Goal: Information Seeking & Learning: Learn about a topic

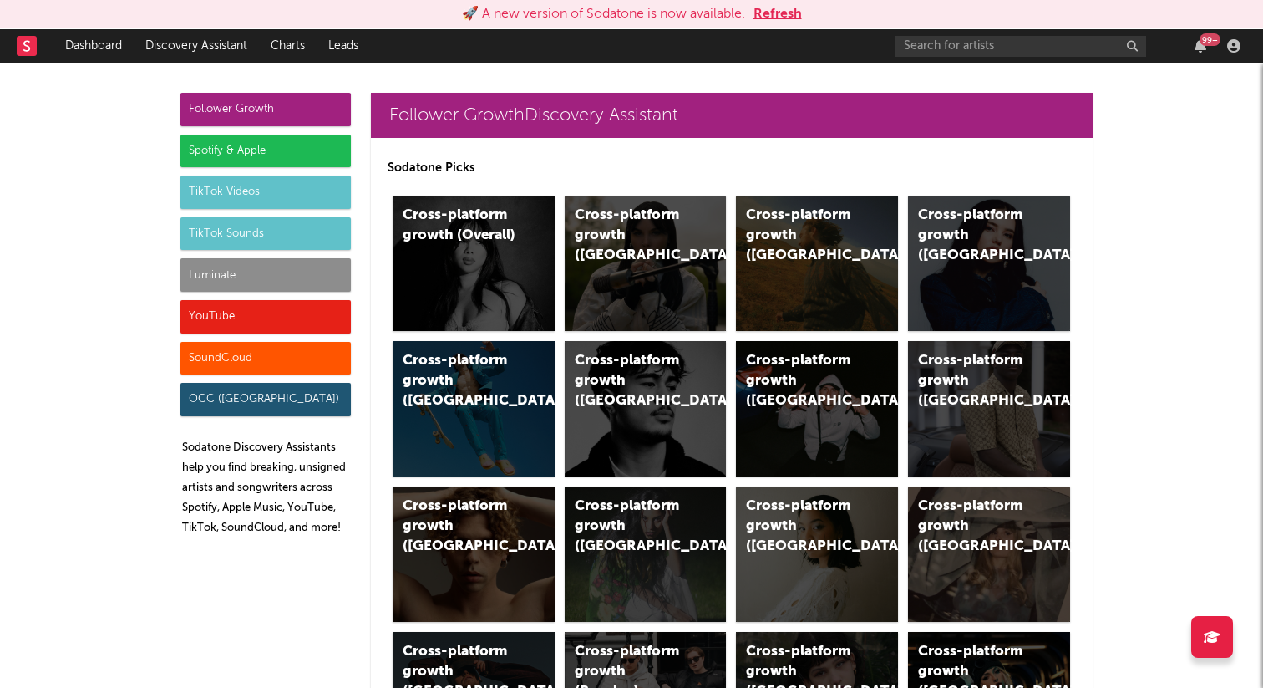
click at [763, 18] on button "Refresh" at bounding box center [778, 14] width 48 height 20
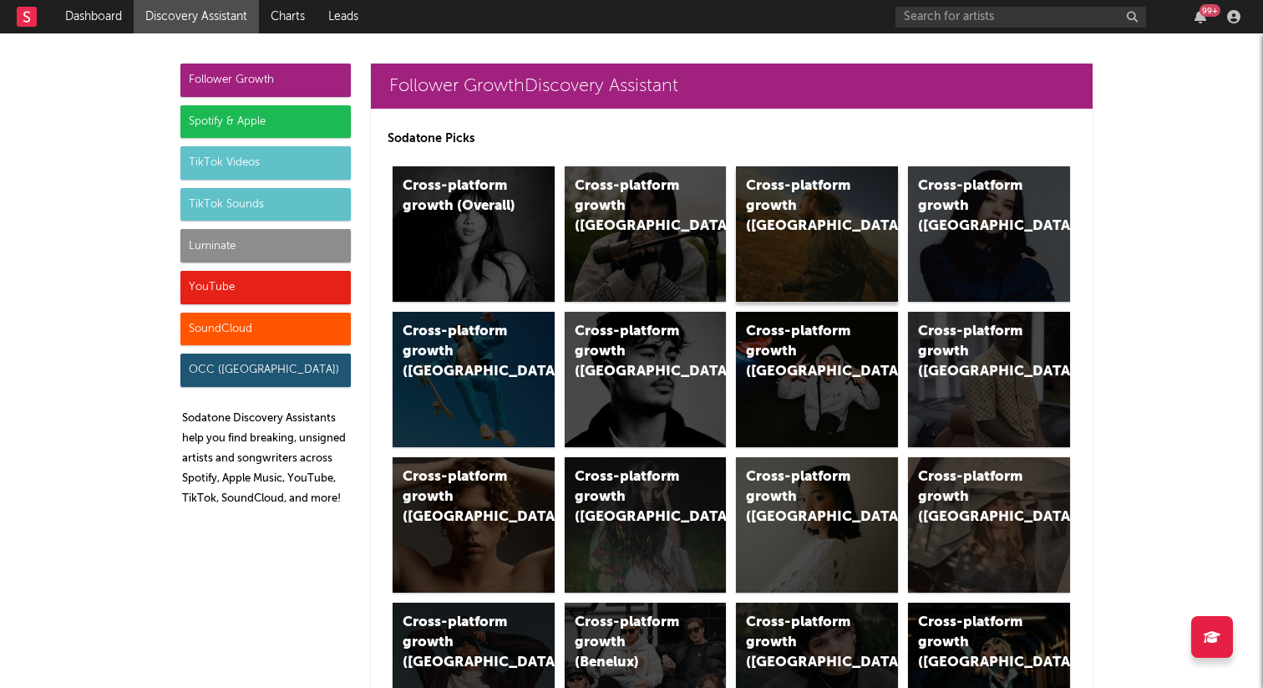
click at [797, 190] on div "Cross-platform growth ([GEOGRAPHIC_DATA])" at bounding box center [803, 206] width 114 height 60
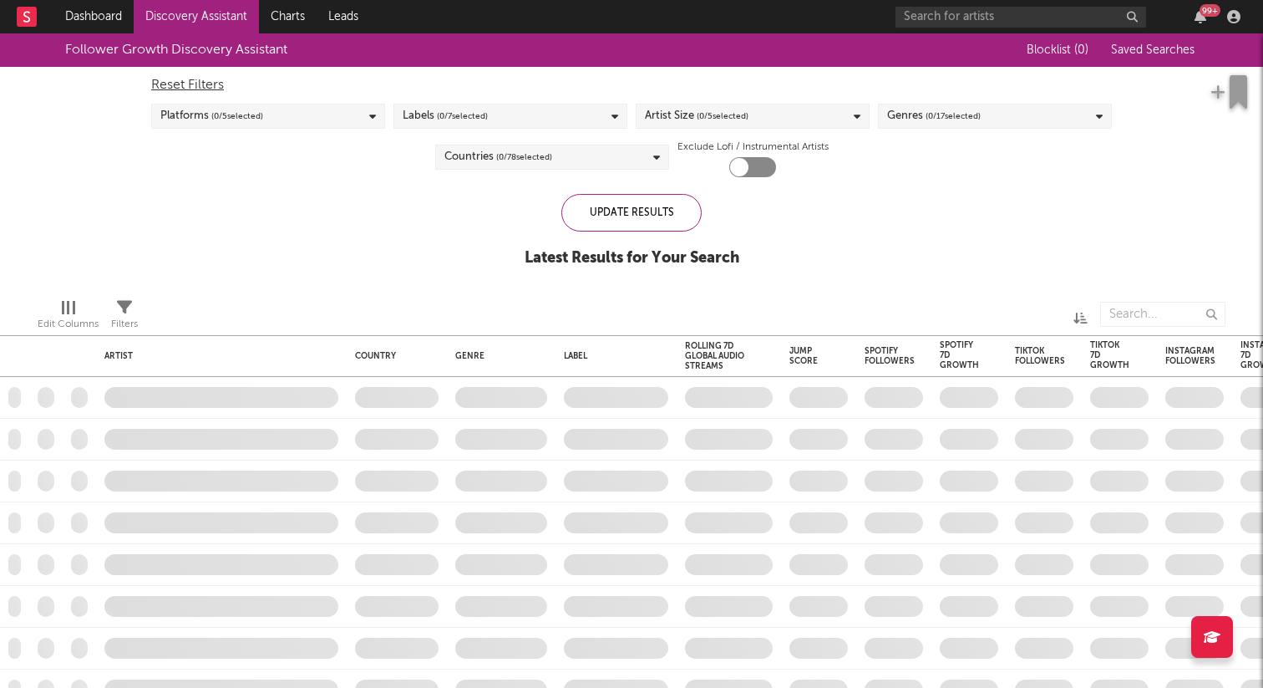
checkbox input "true"
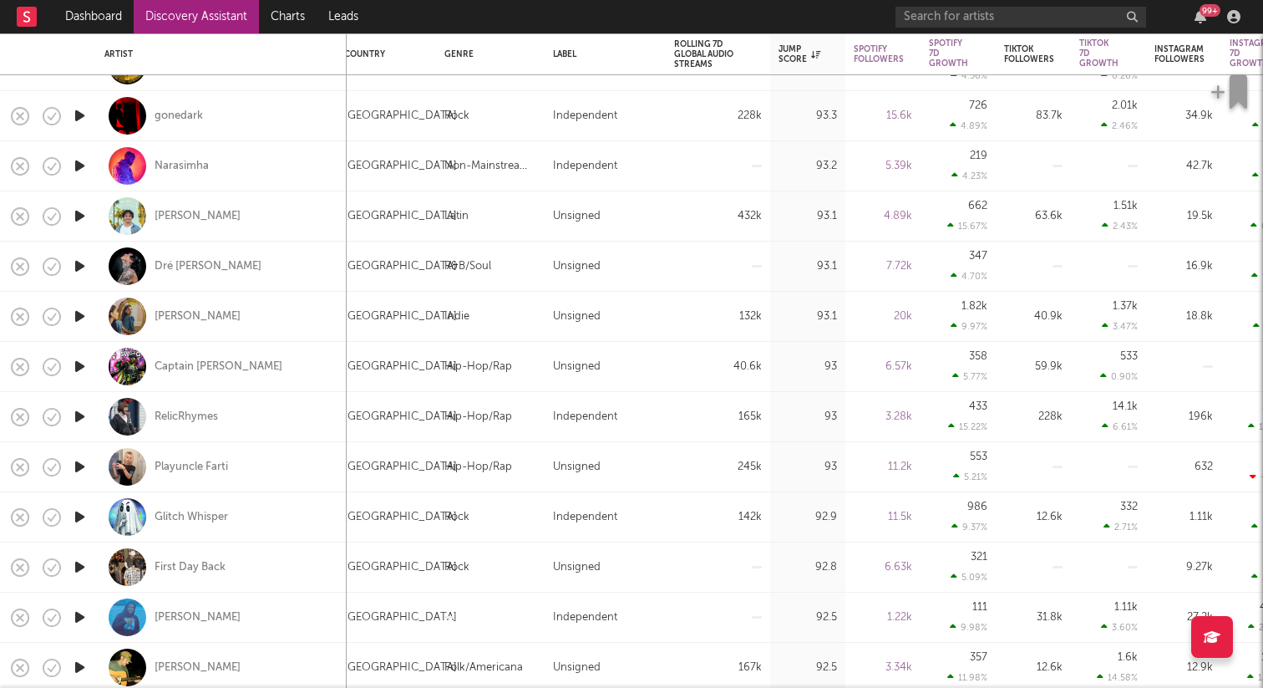
click at [69, 566] on div at bounding box center [79, 567] width 33 height 50
select select "1w"
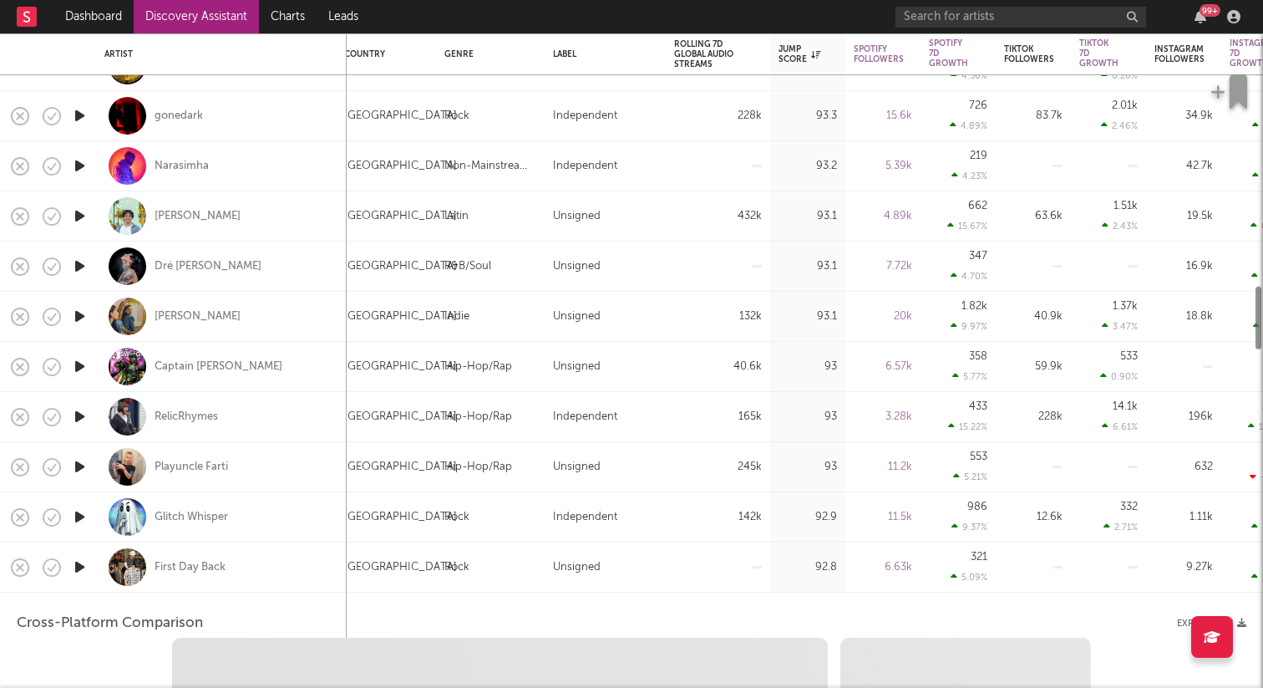
click at [79, 566] on icon "button" at bounding box center [80, 566] width 18 height 21
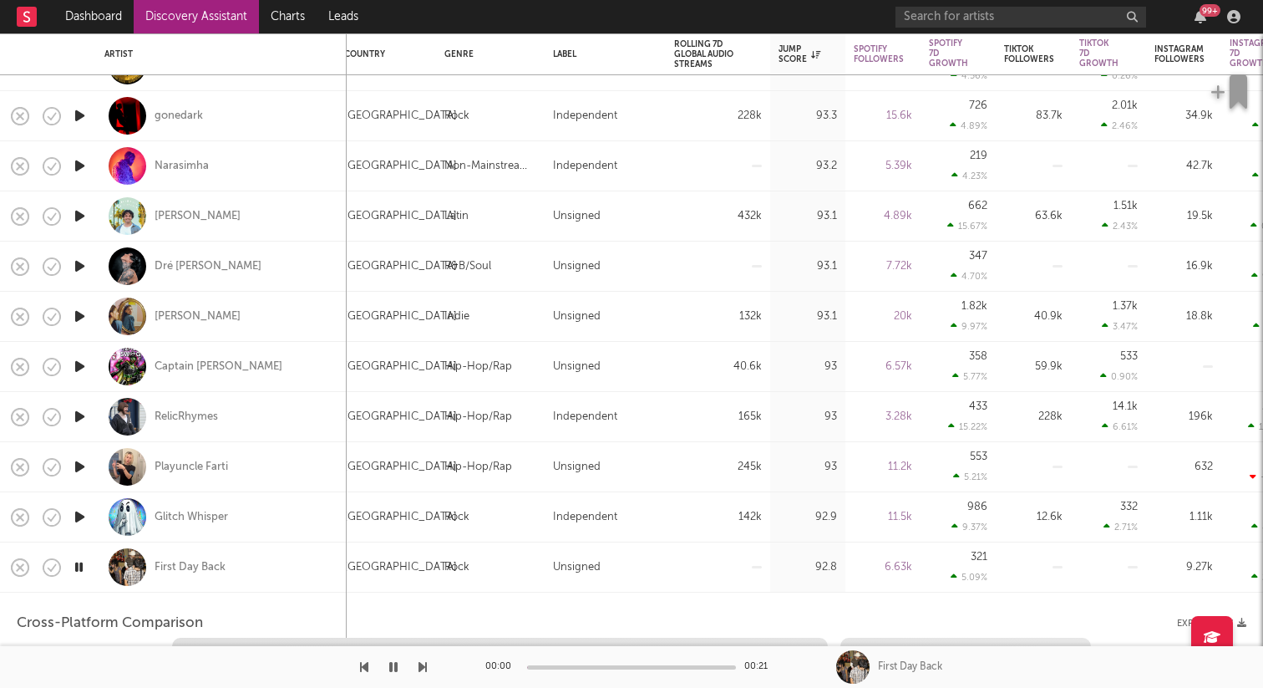
select select "1w"
click at [231, 572] on div "First Day Back" at bounding box center [221, 566] width 234 height 49
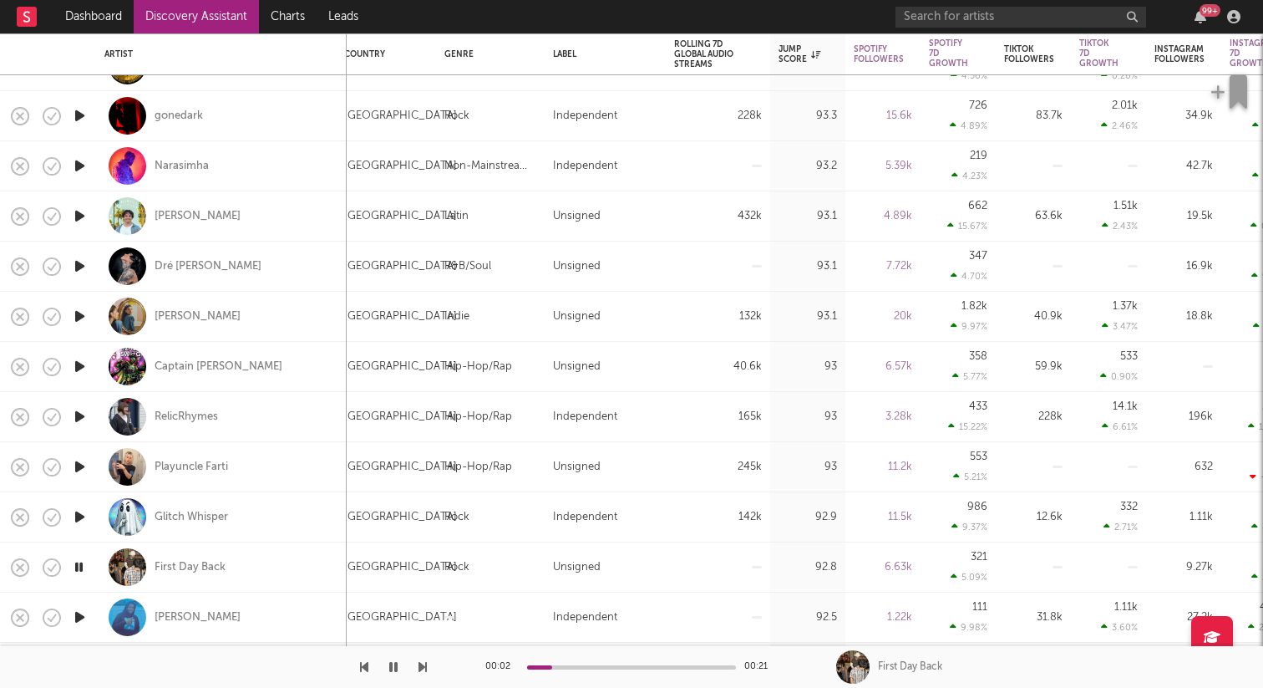
click at [248, 569] on div "First Day Back" at bounding box center [221, 566] width 234 height 49
select select "1m"
select select "1w"
click at [208, 569] on div "First Day Back" at bounding box center [190, 567] width 71 height 15
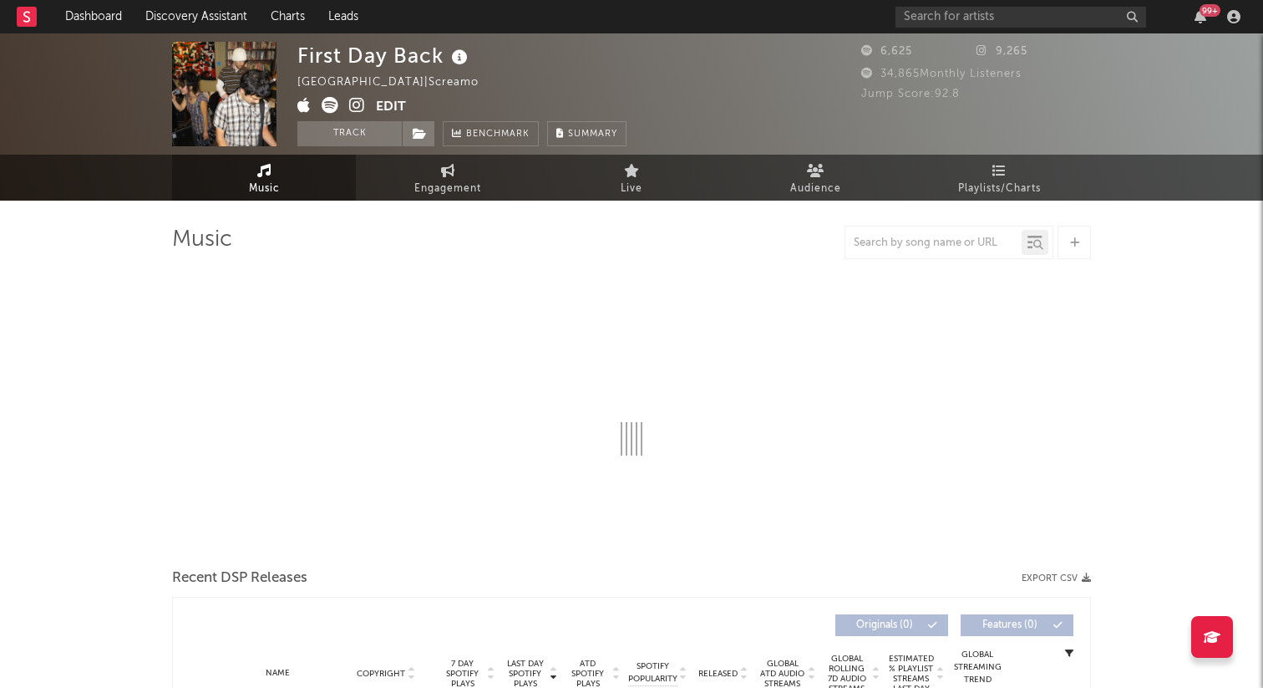
select select "1w"
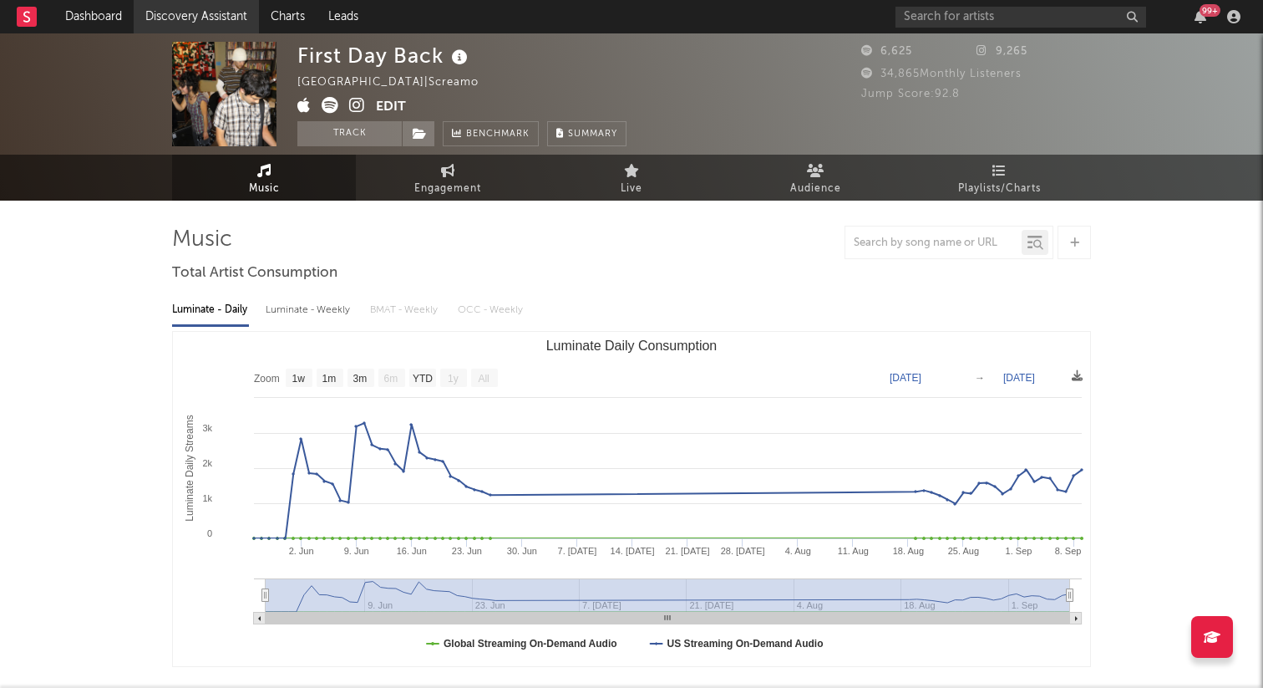
click at [201, 11] on link "Discovery Assistant" at bounding box center [196, 16] width 125 height 33
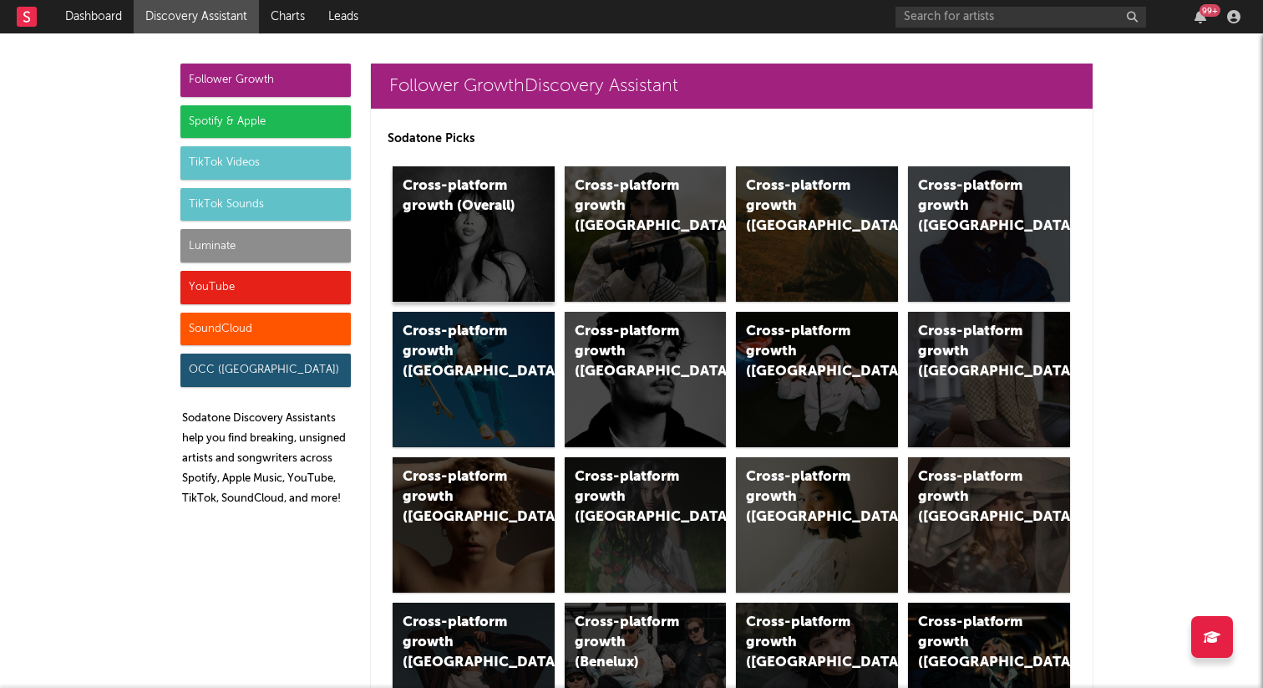
click at [443, 218] on div "Cross-platform growth (Overall)" at bounding box center [474, 233] width 162 height 135
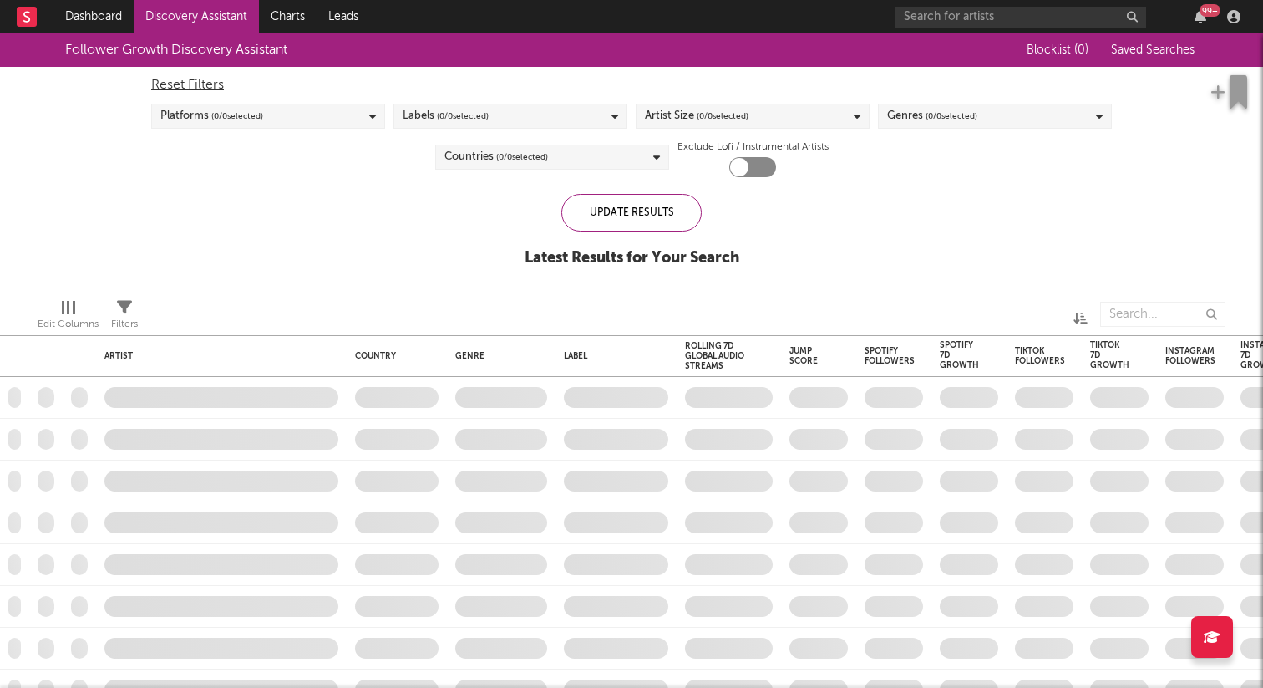
checkbox input "true"
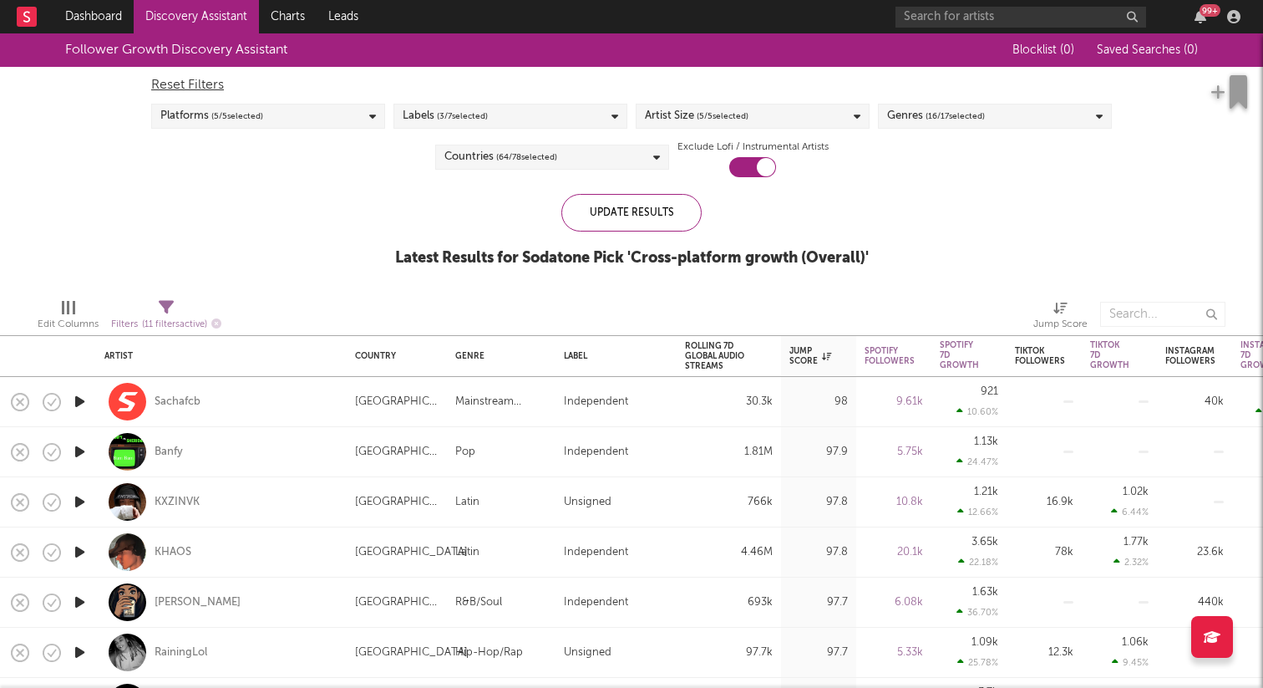
click at [78, 444] on icon "button" at bounding box center [80, 451] width 18 height 21
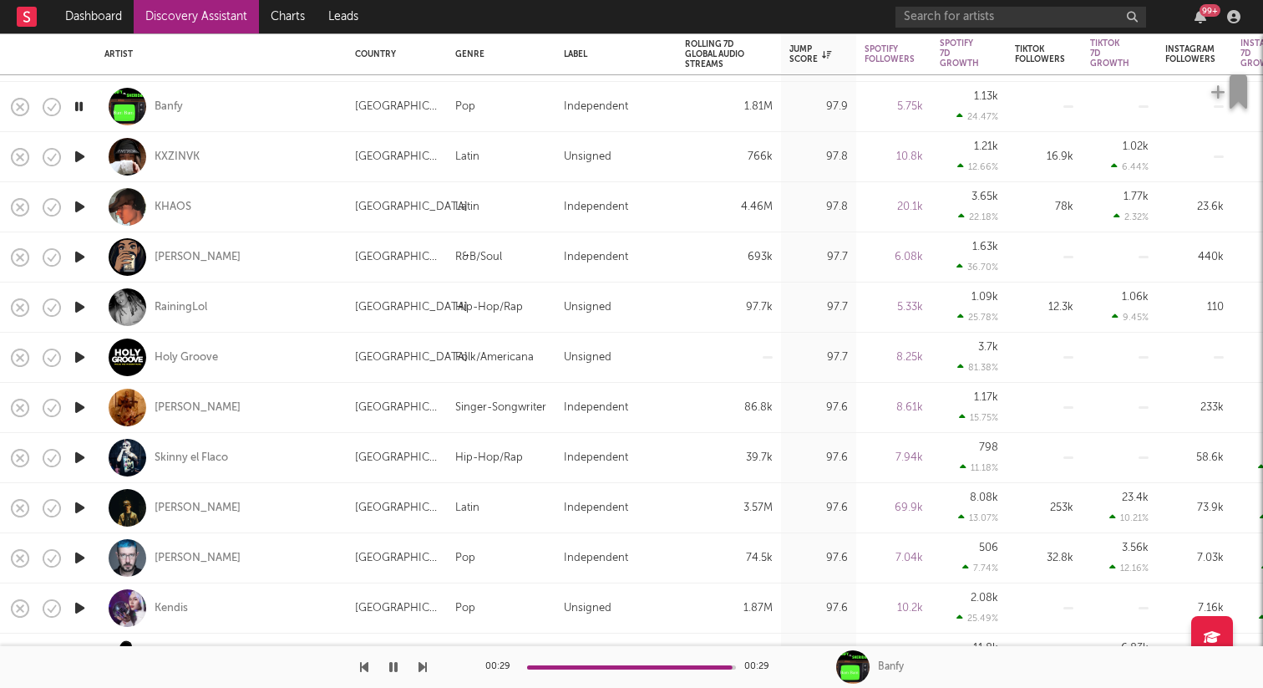
click at [79, 521] on div at bounding box center [79, 508] width 33 height 50
select select "1w"
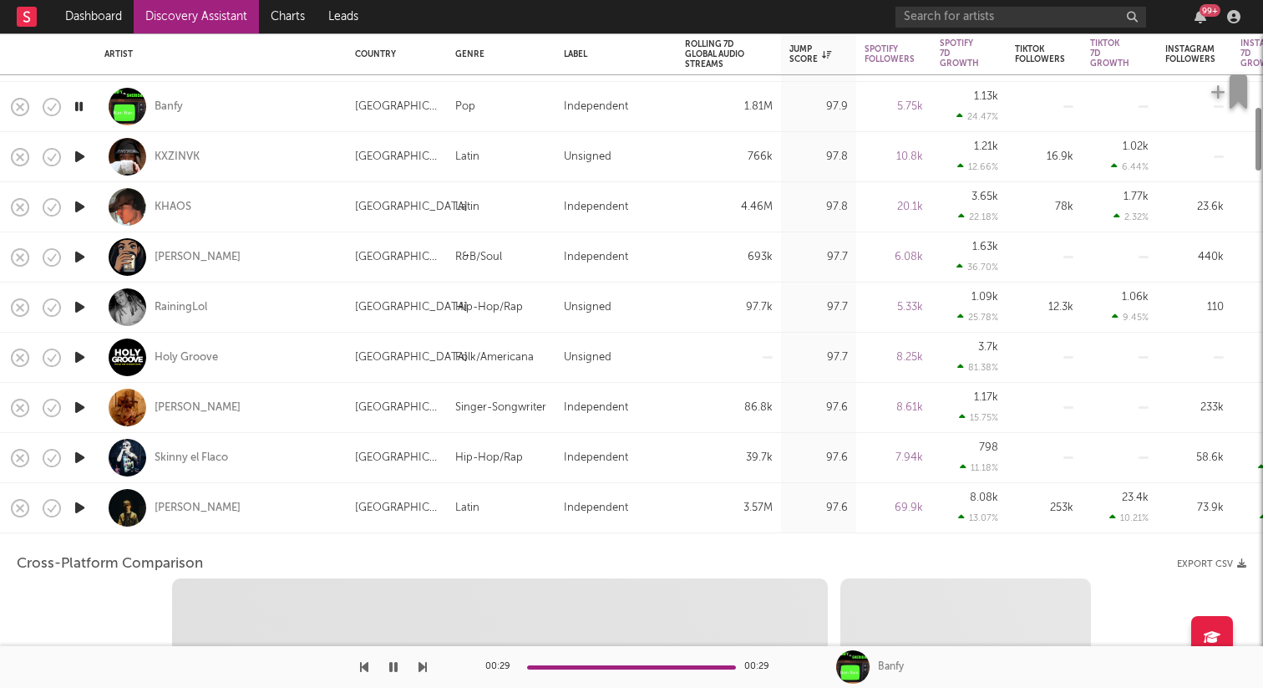
click at [78, 500] on icon "button" at bounding box center [80, 507] width 18 height 21
select select "1w"
click at [286, 505] on div "[PERSON_NAME]" at bounding box center [221, 507] width 234 height 49
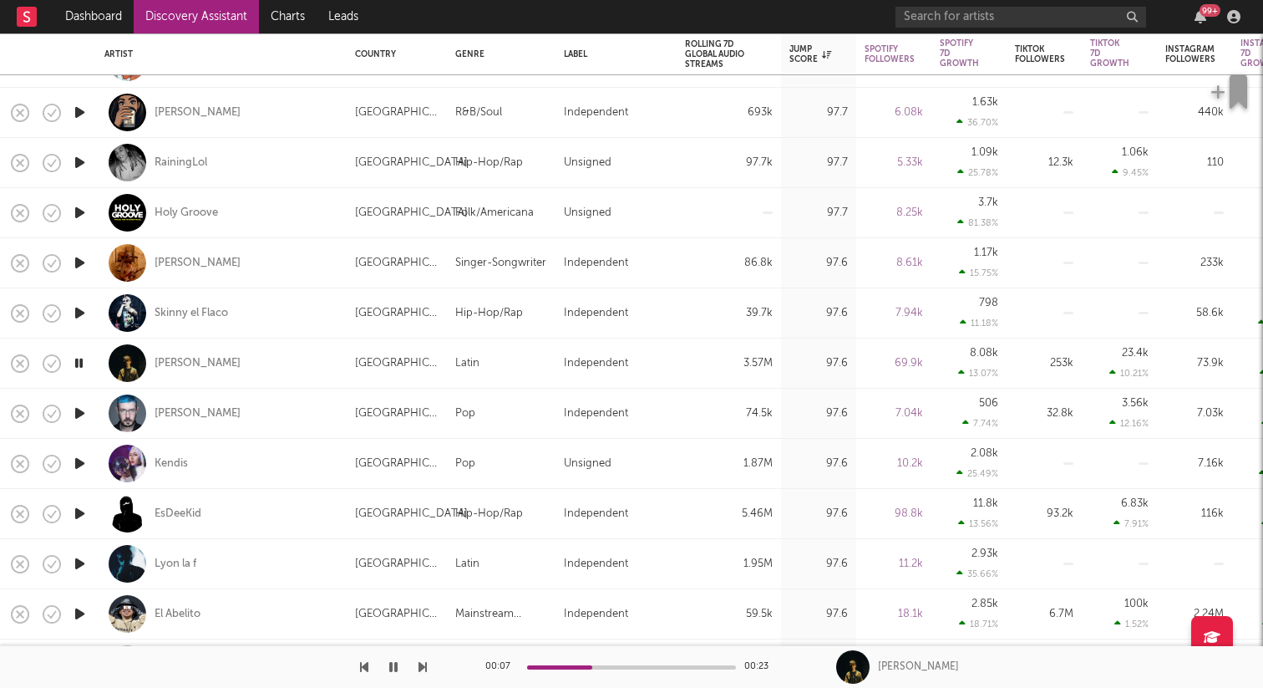
click at [89, 458] on div at bounding box center [79, 464] width 33 height 50
select select "1w"
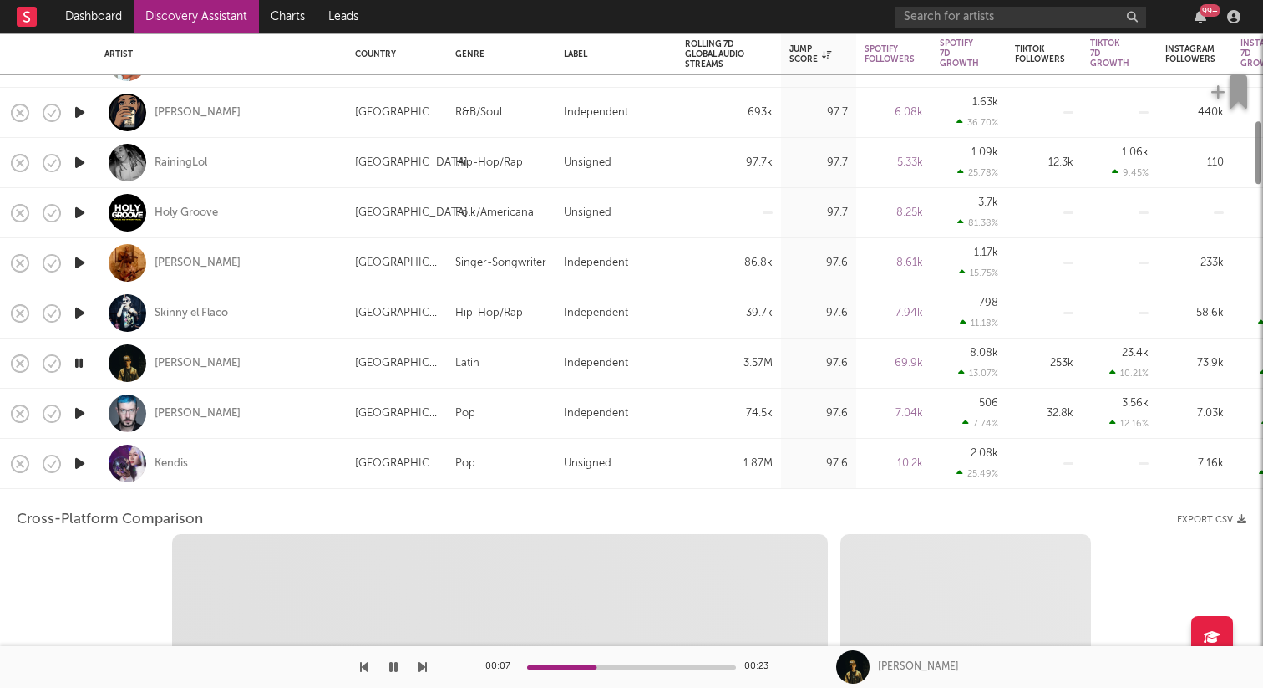
click at [79, 461] on icon "button" at bounding box center [80, 463] width 18 height 21
select select "6m"
click at [268, 459] on div "Kendis" at bounding box center [221, 463] width 234 height 49
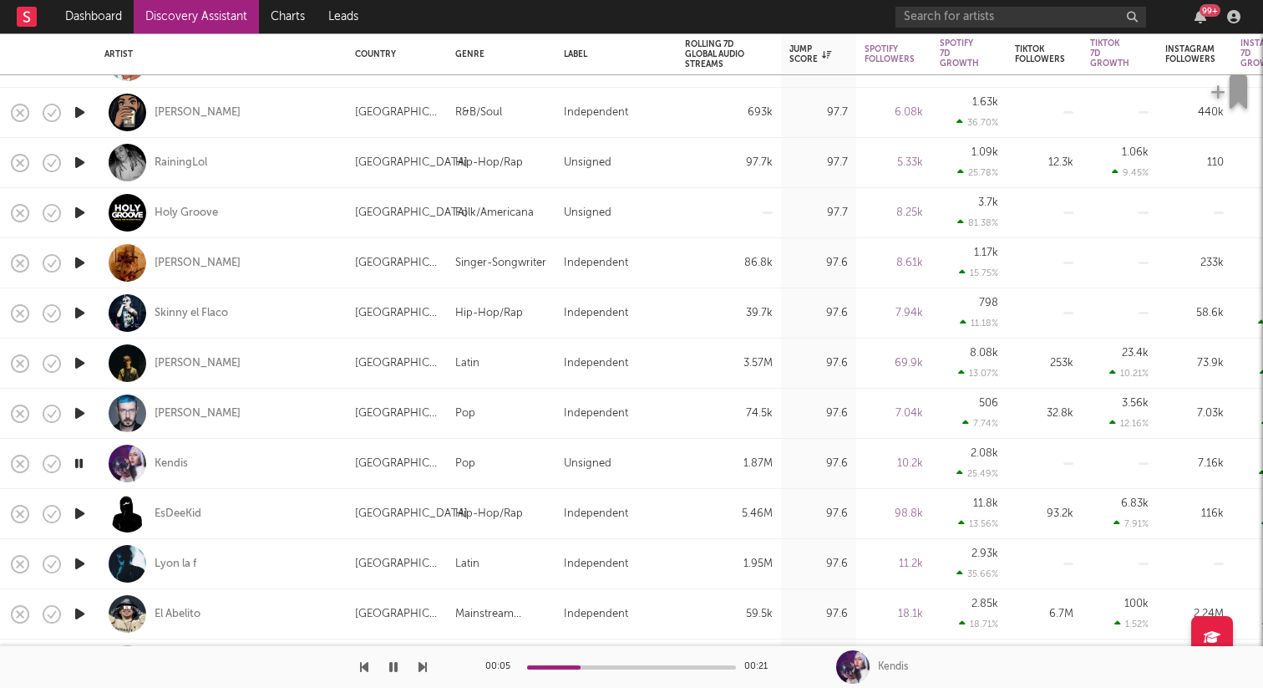
click at [181, 454] on div "Kendis" at bounding box center [221, 463] width 234 height 49
select select "1m"
select select "6m"
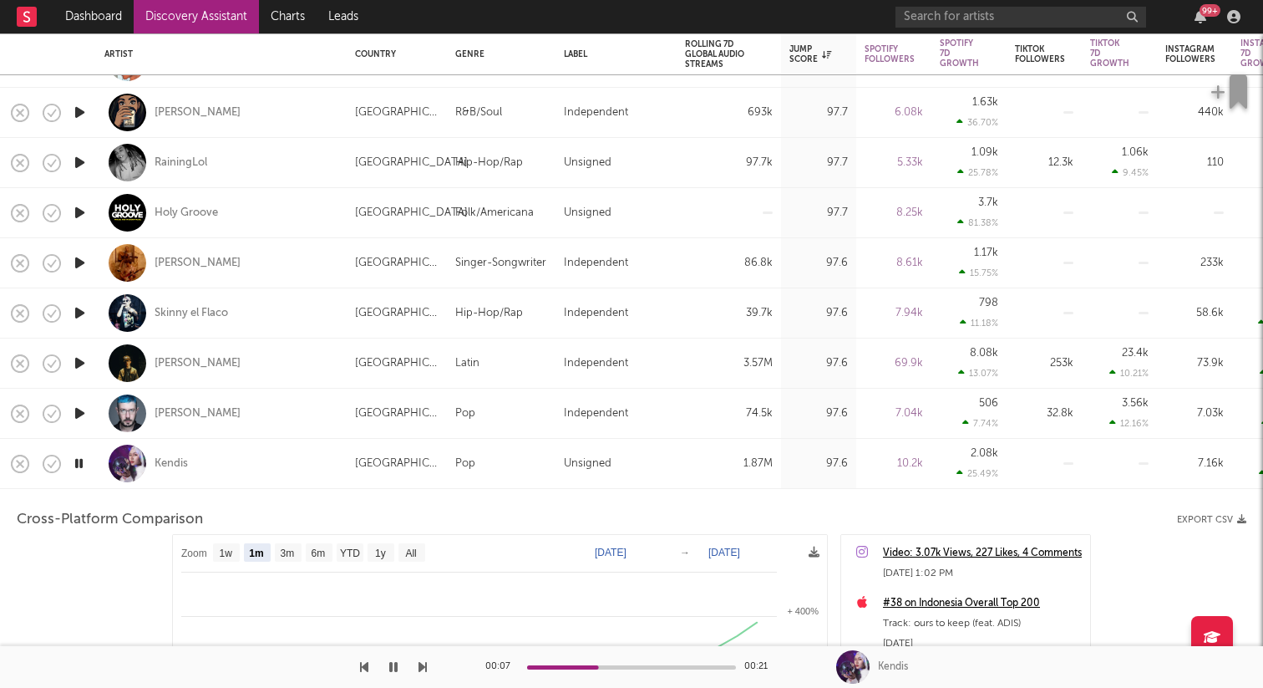
click at [257, 447] on div "Kendis" at bounding box center [221, 463] width 234 height 49
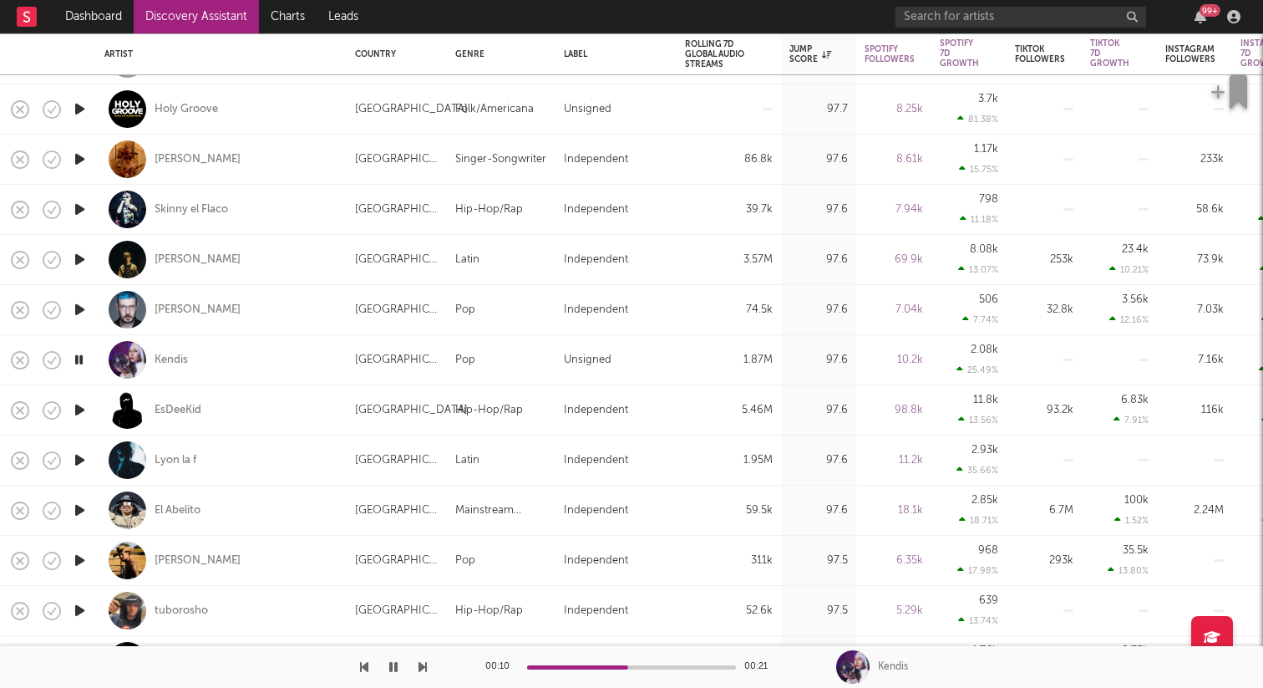
click at [69, 563] on div at bounding box center [79, 561] width 33 height 50
select select "1w"
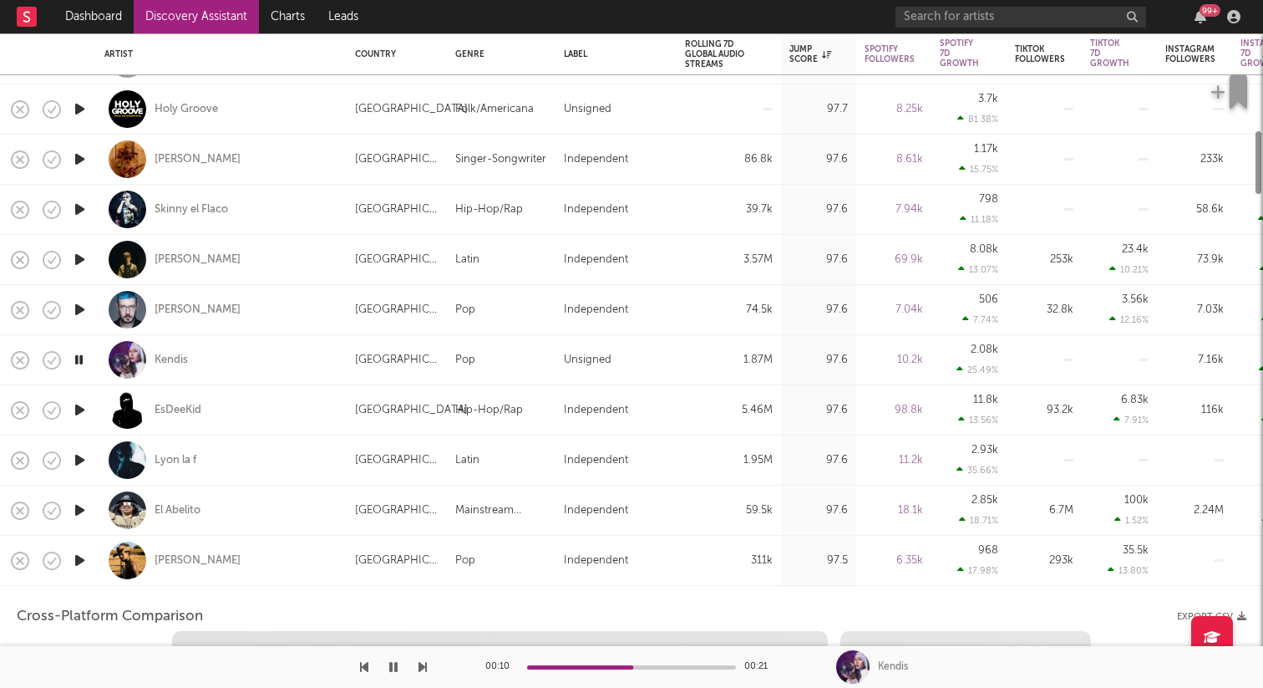
click at [77, 560] on icon "button" at bounding box center [80, 560] width 18 height 21
select select "6m"
click at [251, 551] on div "[PERSON_NAME]" at bounding box center [221, 560] width 234 height 49
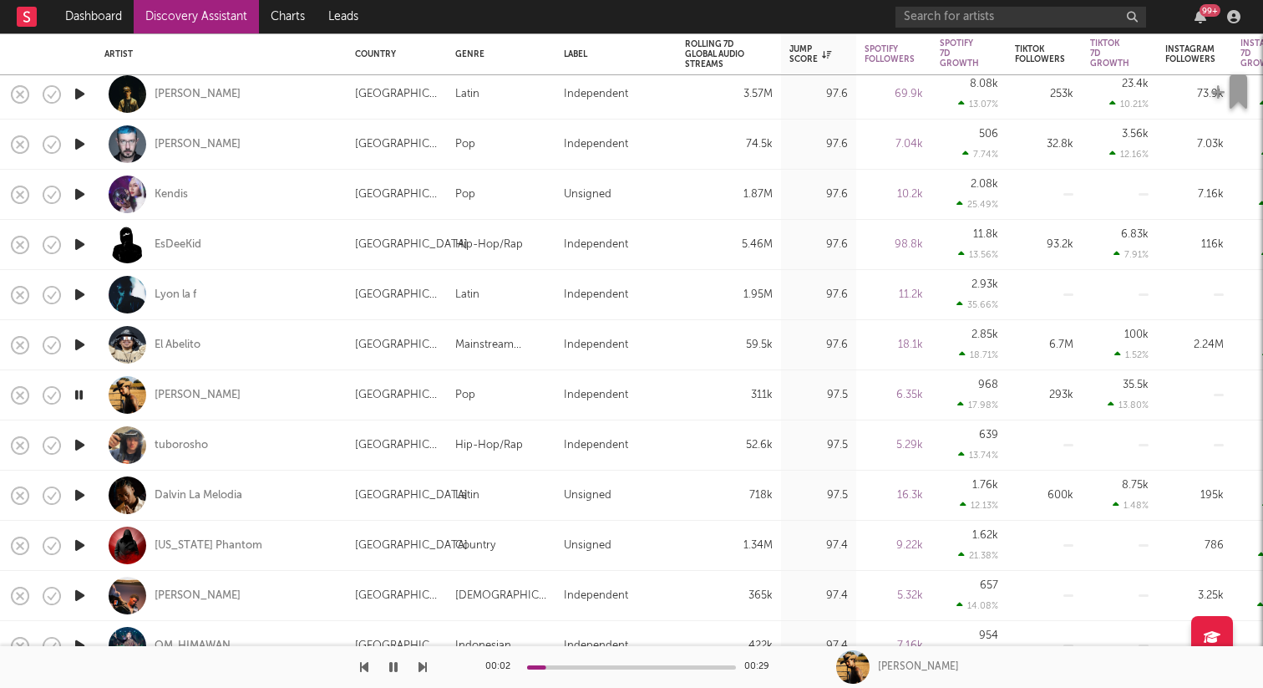
click at [82, 443] on icon "button" at bounding box center [80, 444] width 18 height 21
click at [180, 440] on div "tuborosho" at bounding box center [181, 445] width 53 height 15
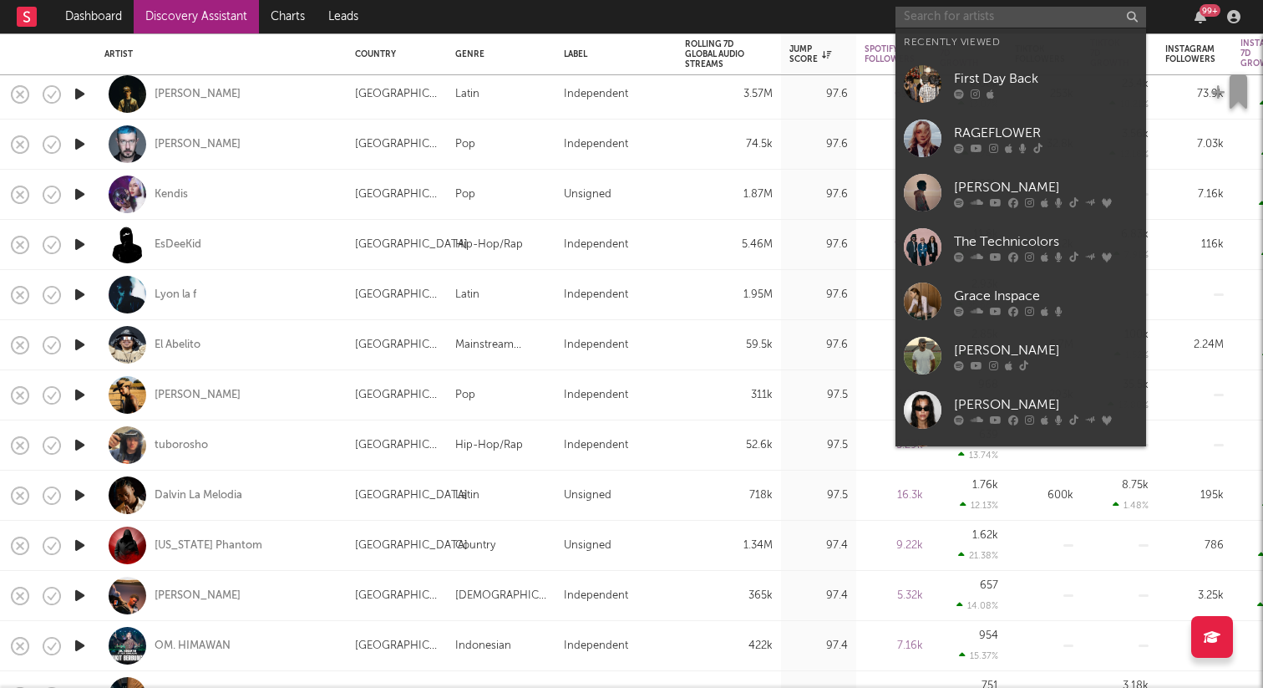
click at [912, 19] on input "text" at bounding box center [1021, 17] width 251 height 21
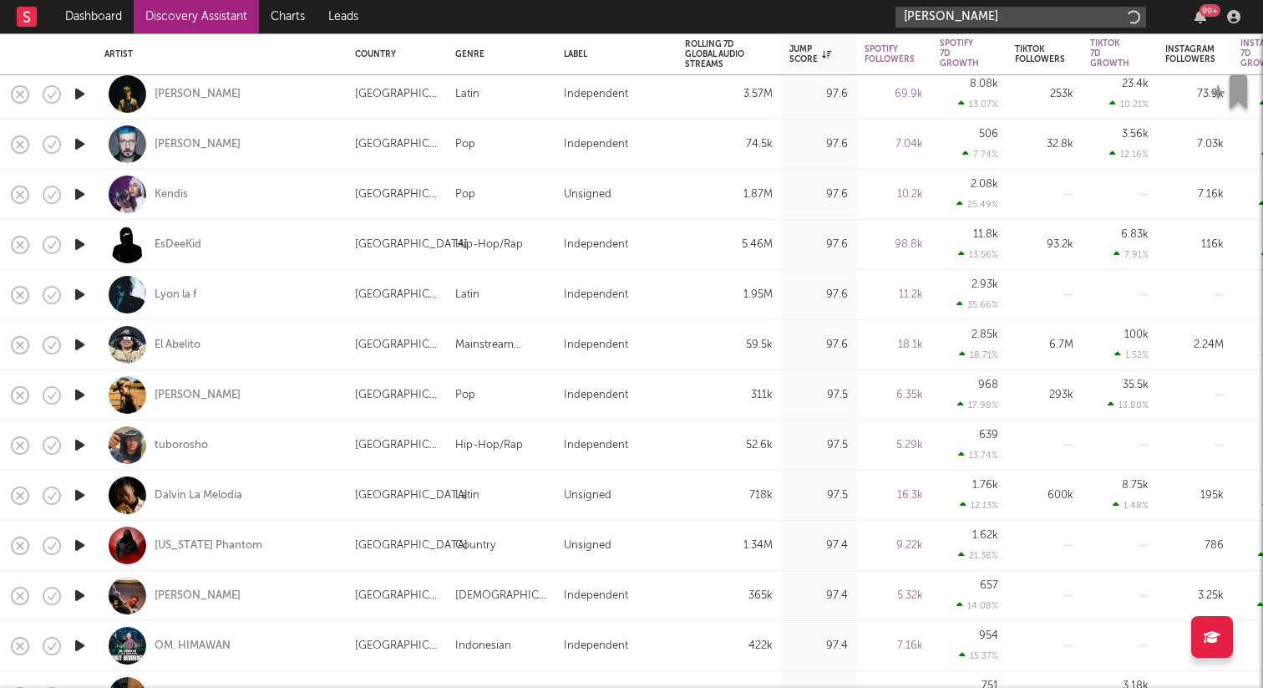
click at [1056, 14] on input "[PERSON_NAME]" at bounding box center [1021, 17] width 251 height 21
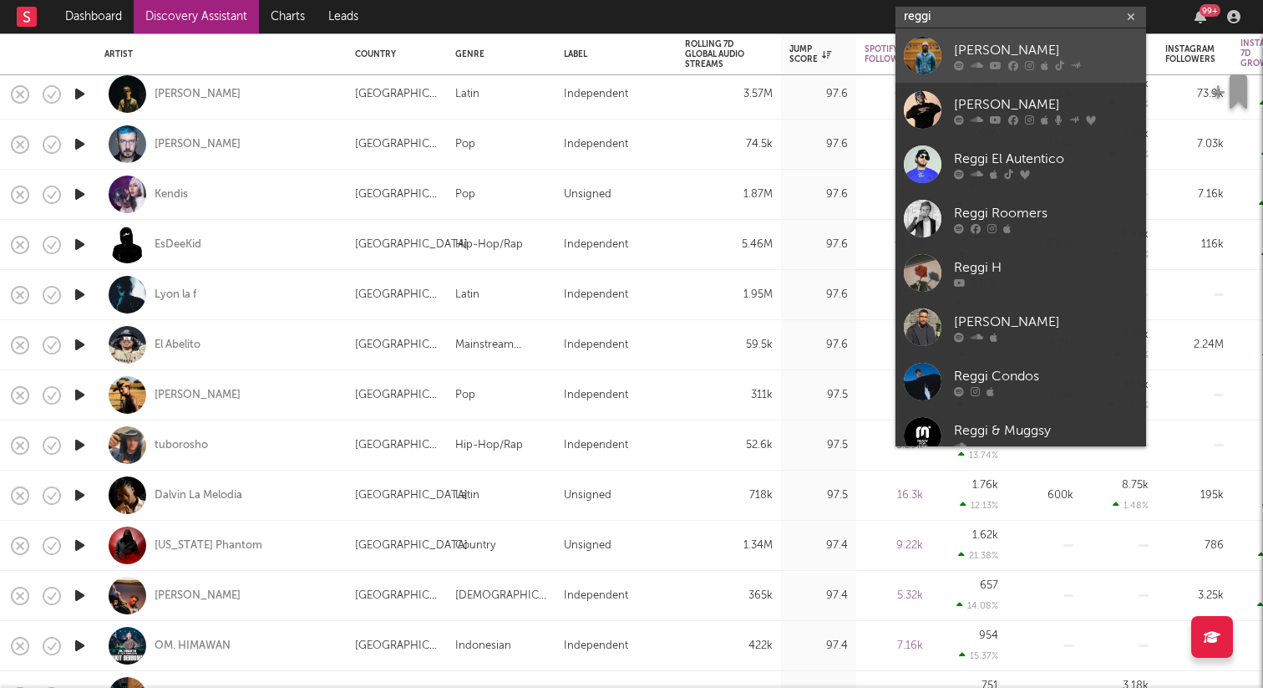
type input "reggi"
click at [1011, 42] on div "[PERSON_NAME]" at bounding box center [1046, 50] width 184 height 20
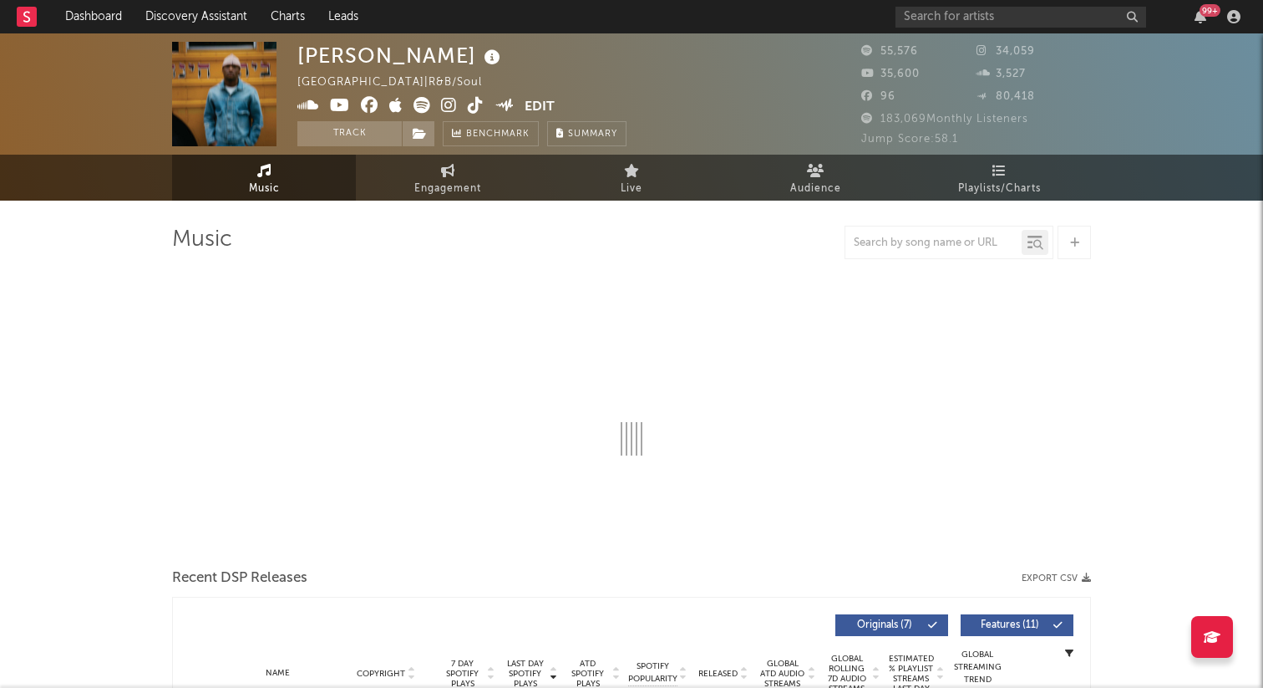
select select "6m"
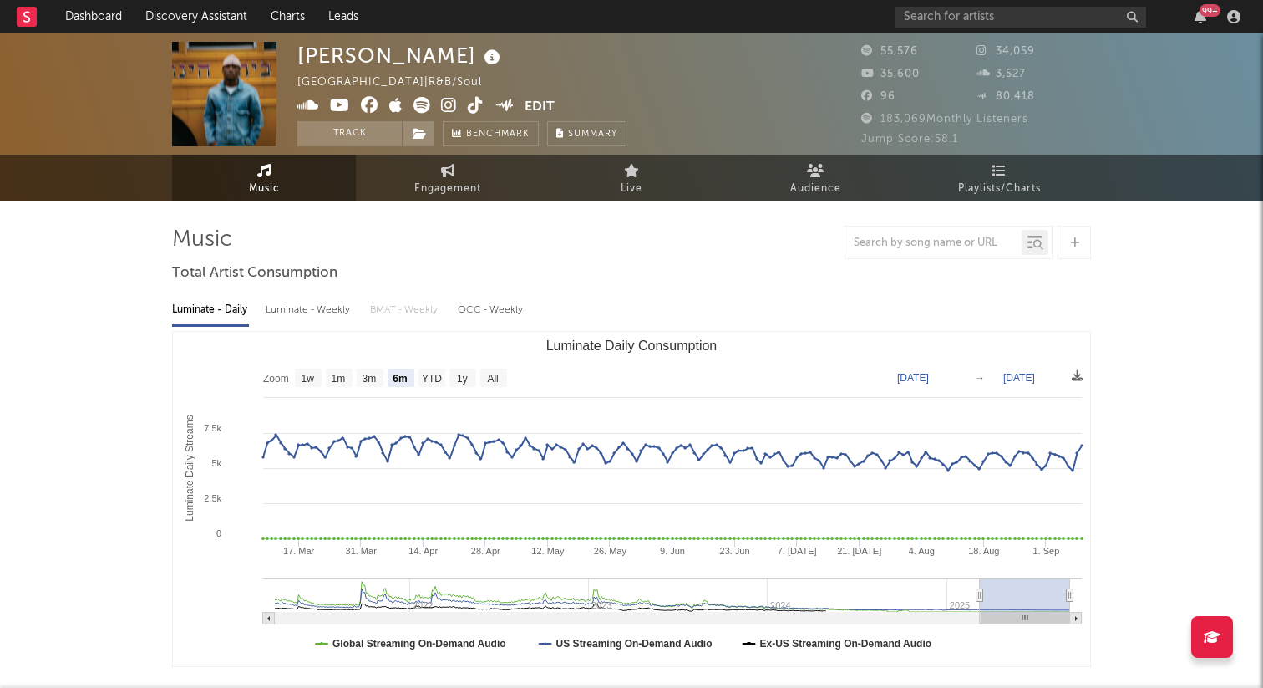
select select "6m"
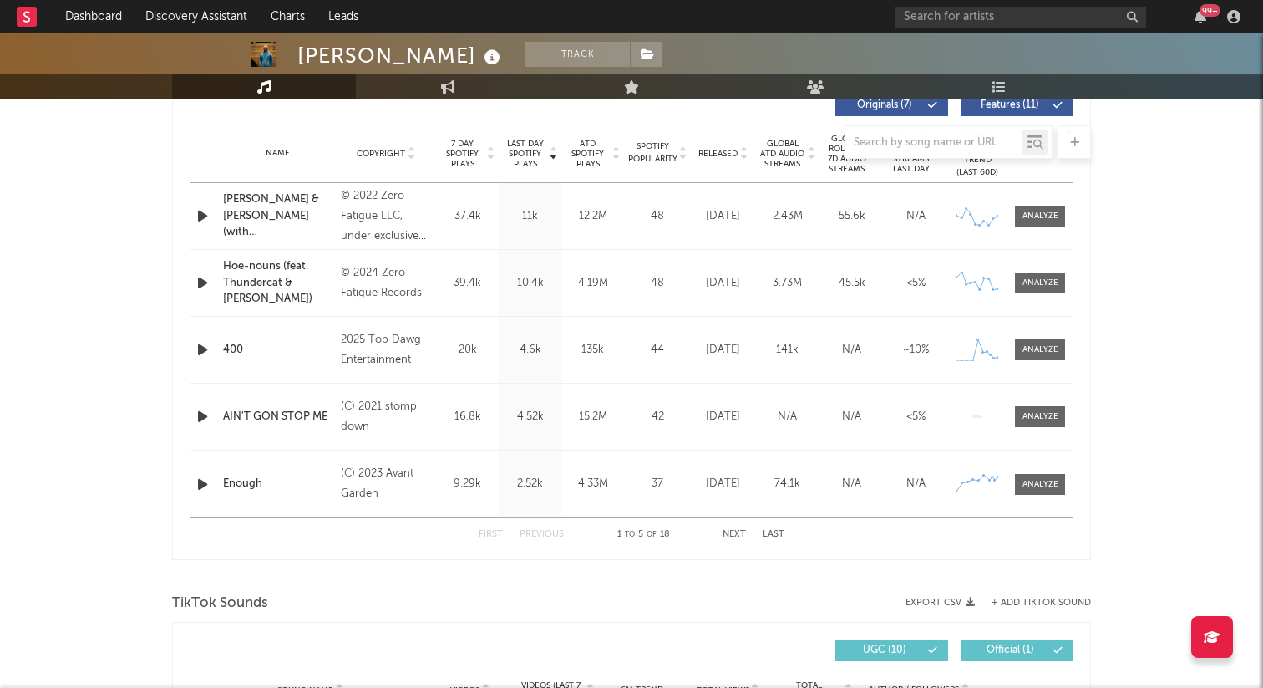
scroll to position [636, 0]
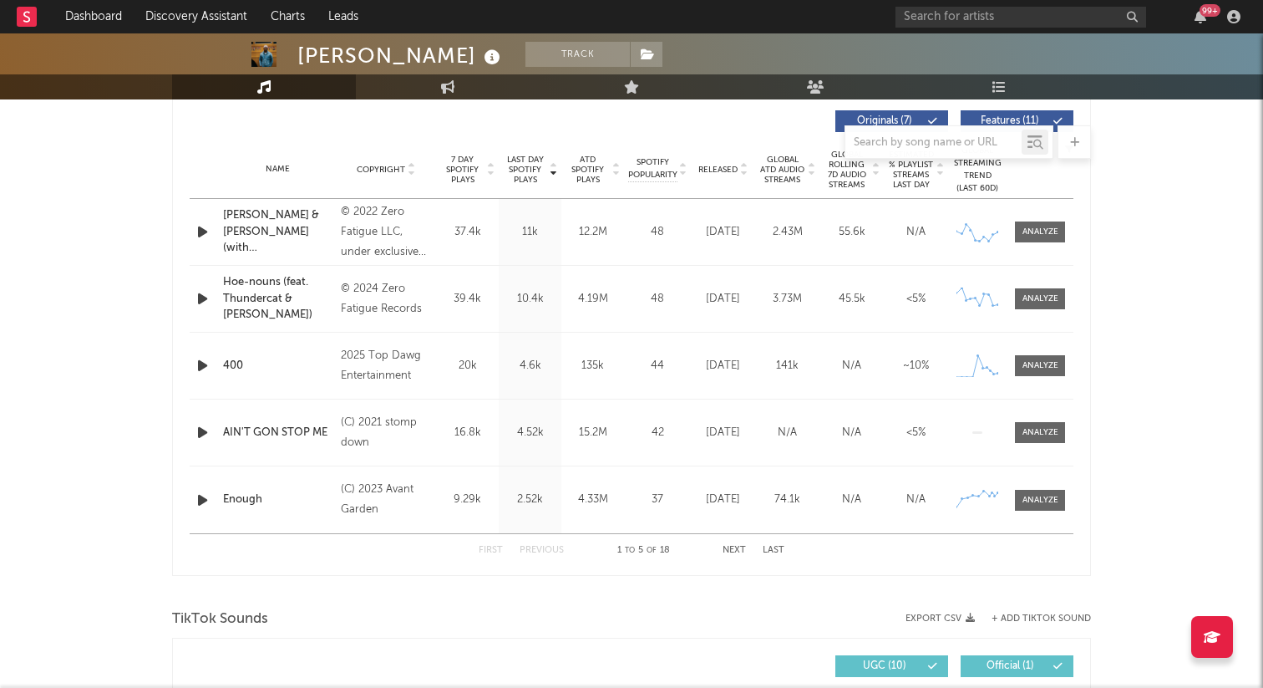
click at [193, 235] on div at bounding box center [204, 231] width 29 height 21
click at [200, 236] on icon "button" at bounding box center [203, 231] width 18 height 21
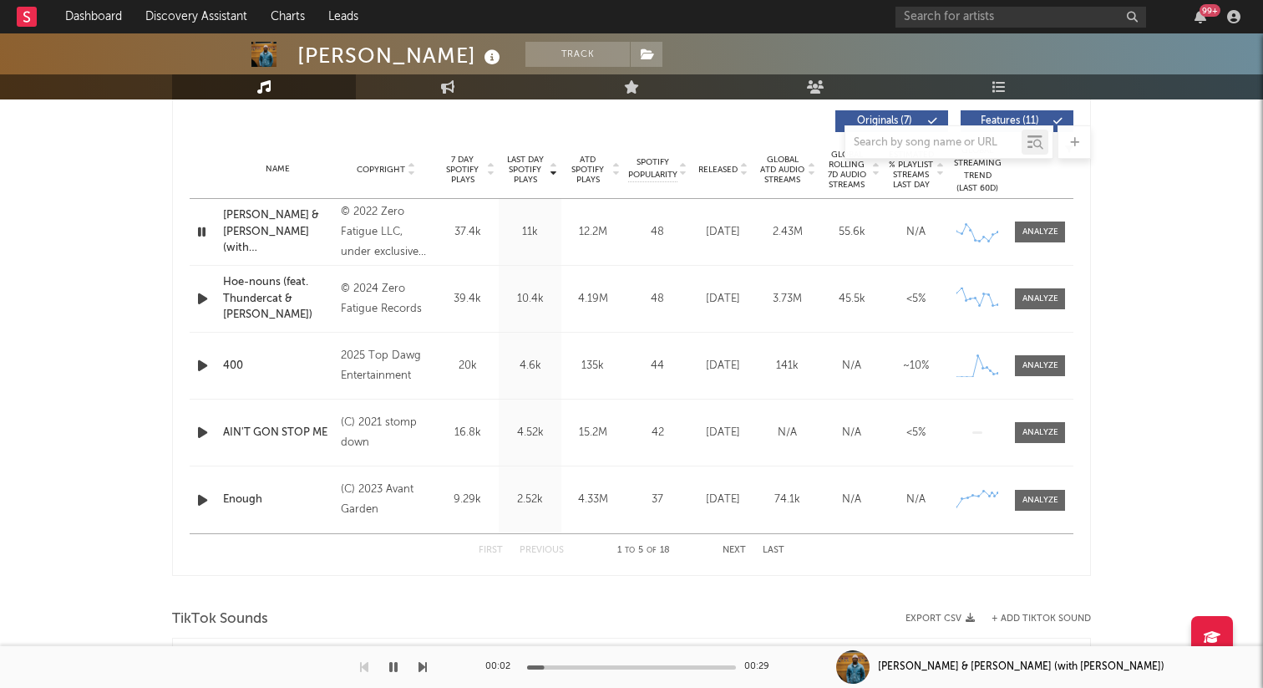
click at [198, 366] on icon "button" at bounding box center [203, 365] width 18 height 21
click at [199, 298] on icon "button" at bounding box center [203, 298] width 18 height 21
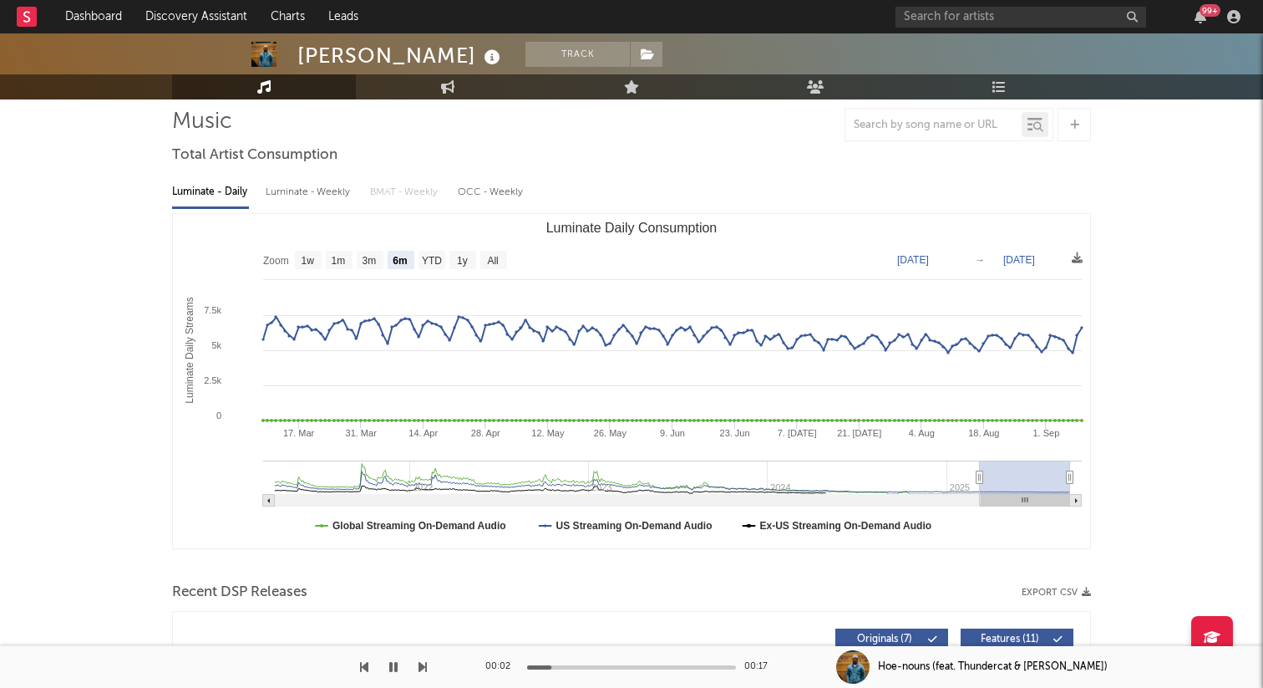
scroll to position [0, 0]
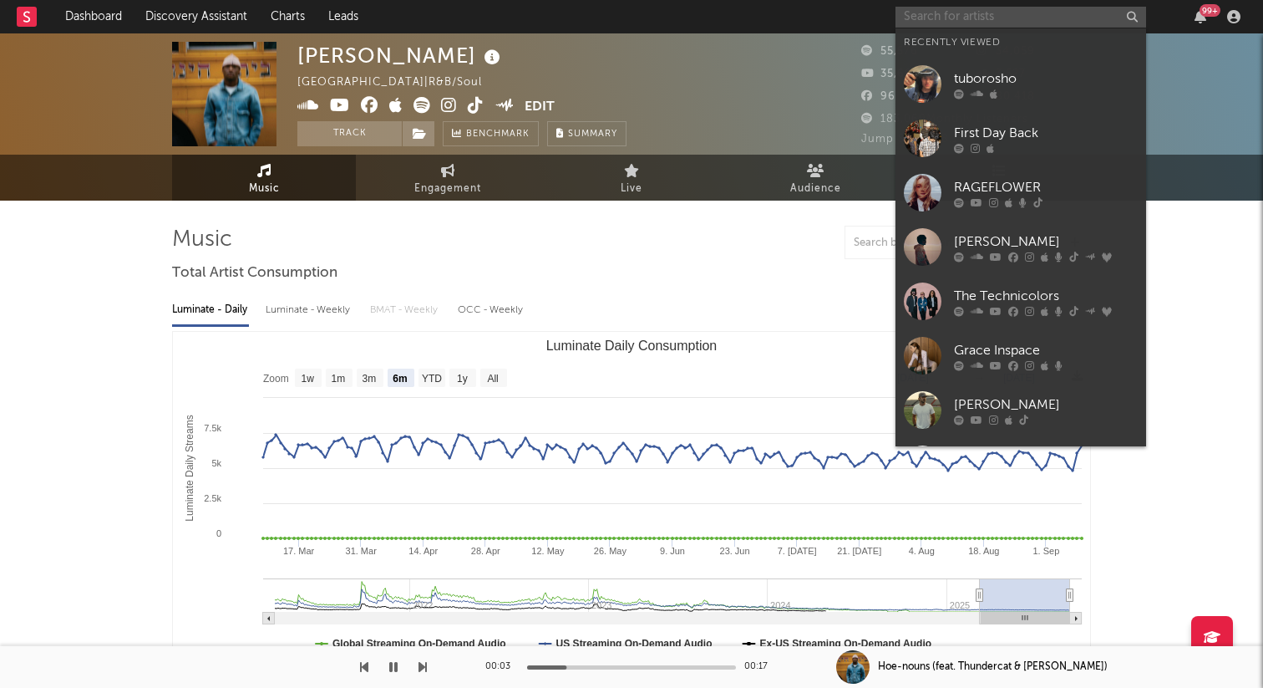
click at [914, 10] on input "text" at bounding box center [1021, 17] width 251 height 21
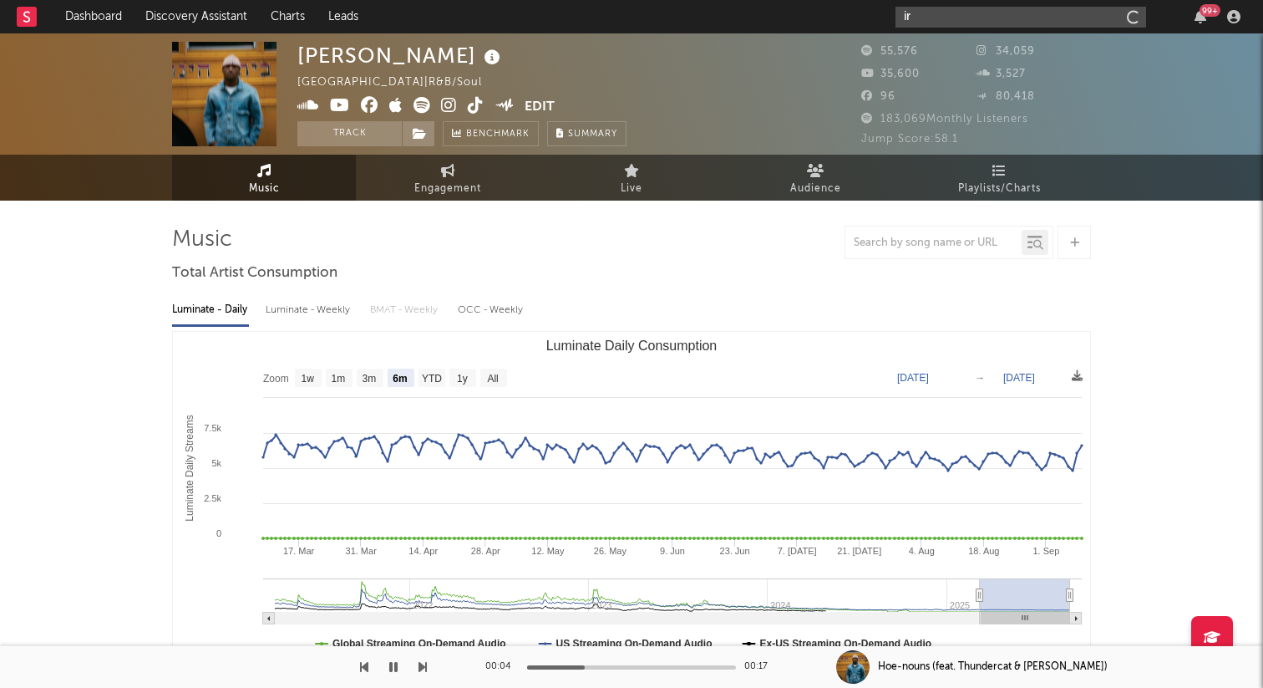
type input "i"
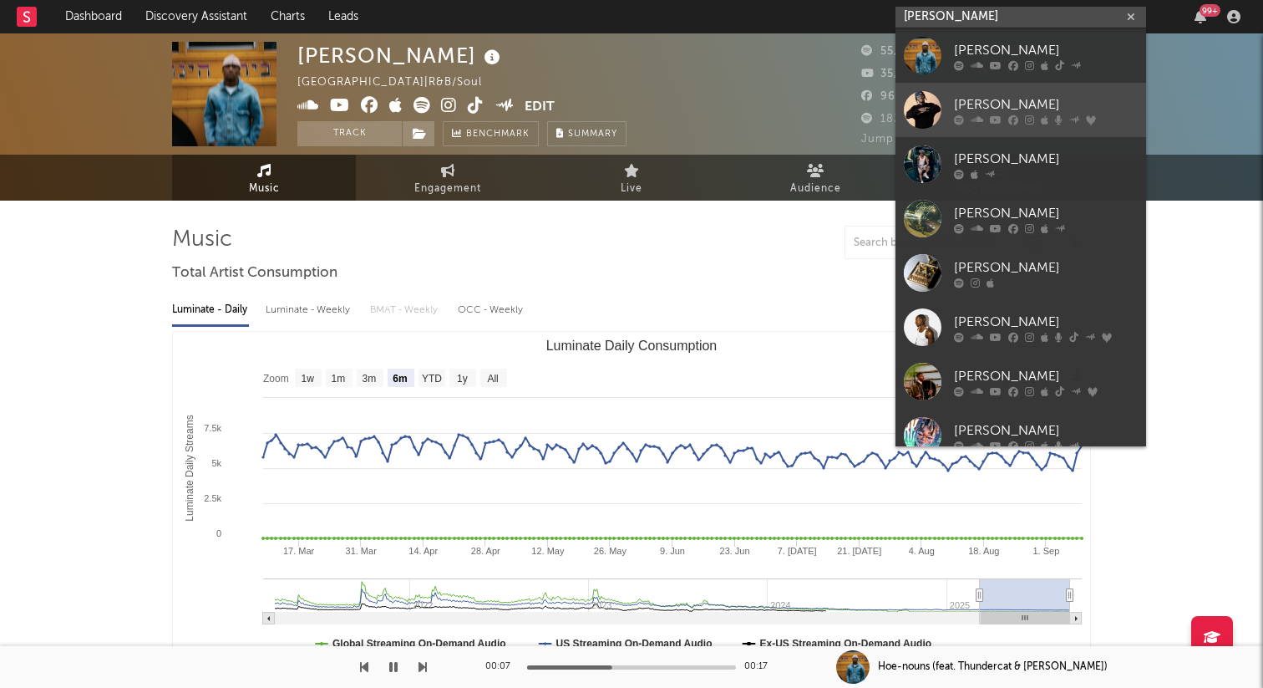
type input "[PERSON_NAME]"
click at [977, 98] on div "[PERSON_NAME]" at bounding box center [1046, 104] width 184 height 20
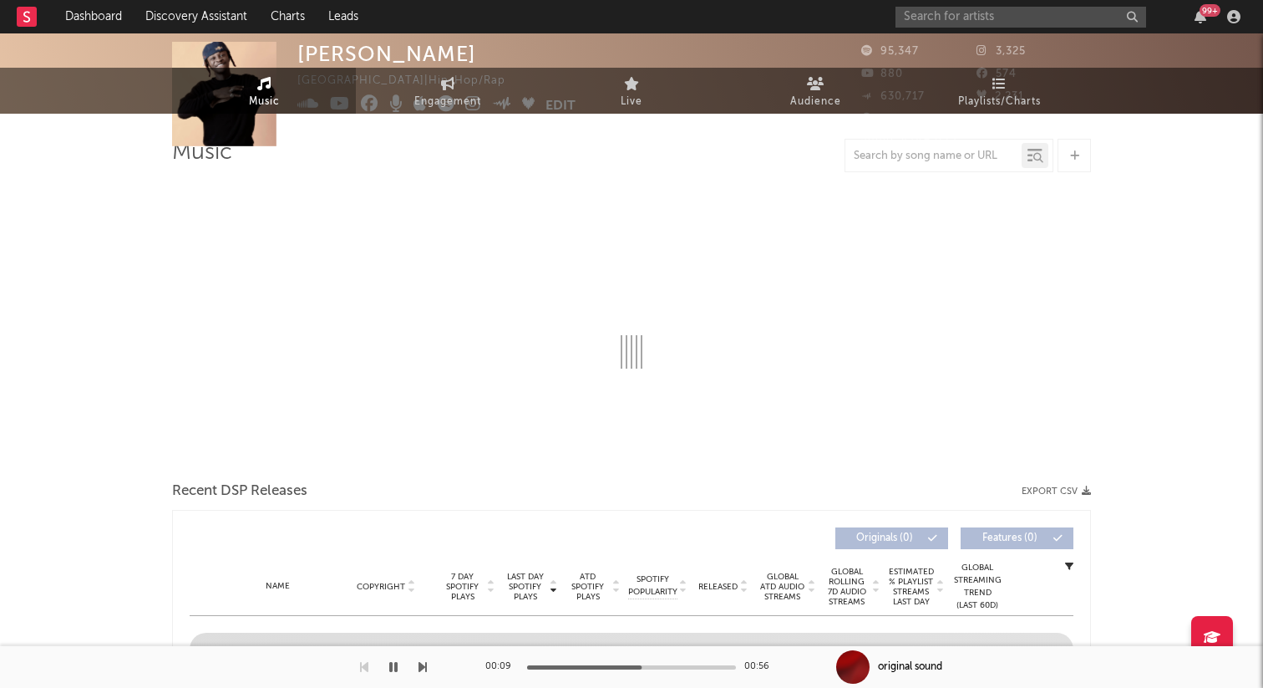
select select "6m"
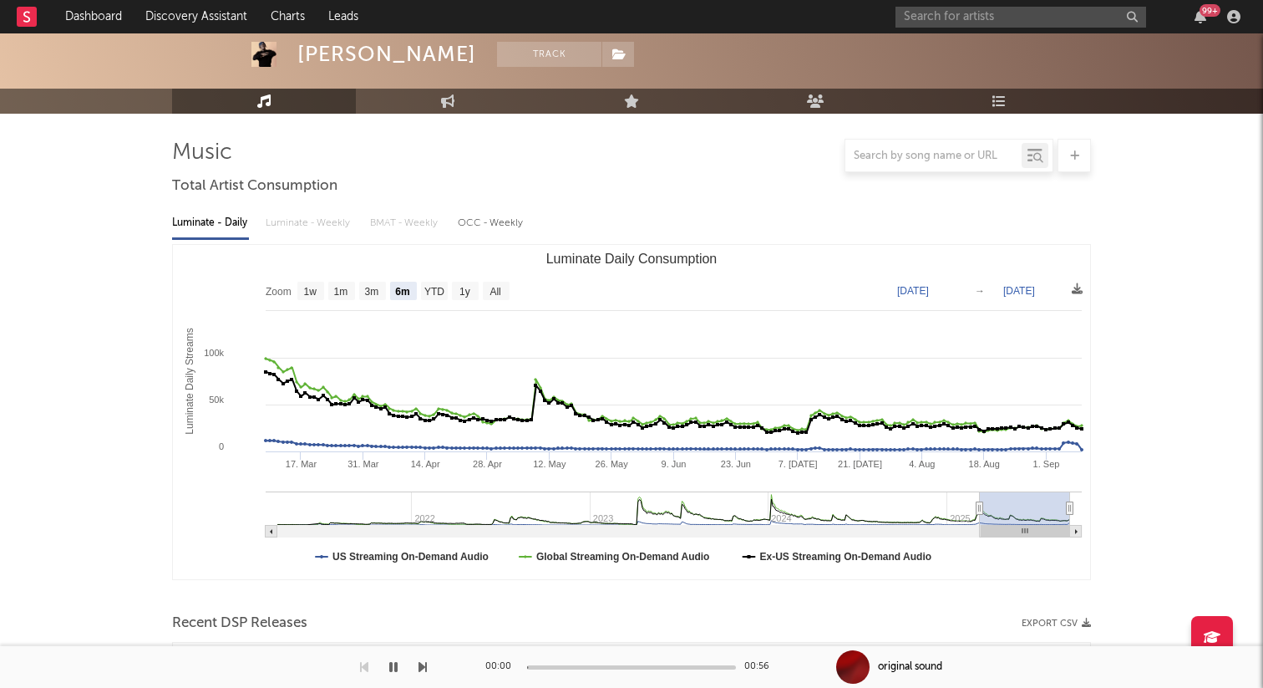
scroll to position [384, 0]
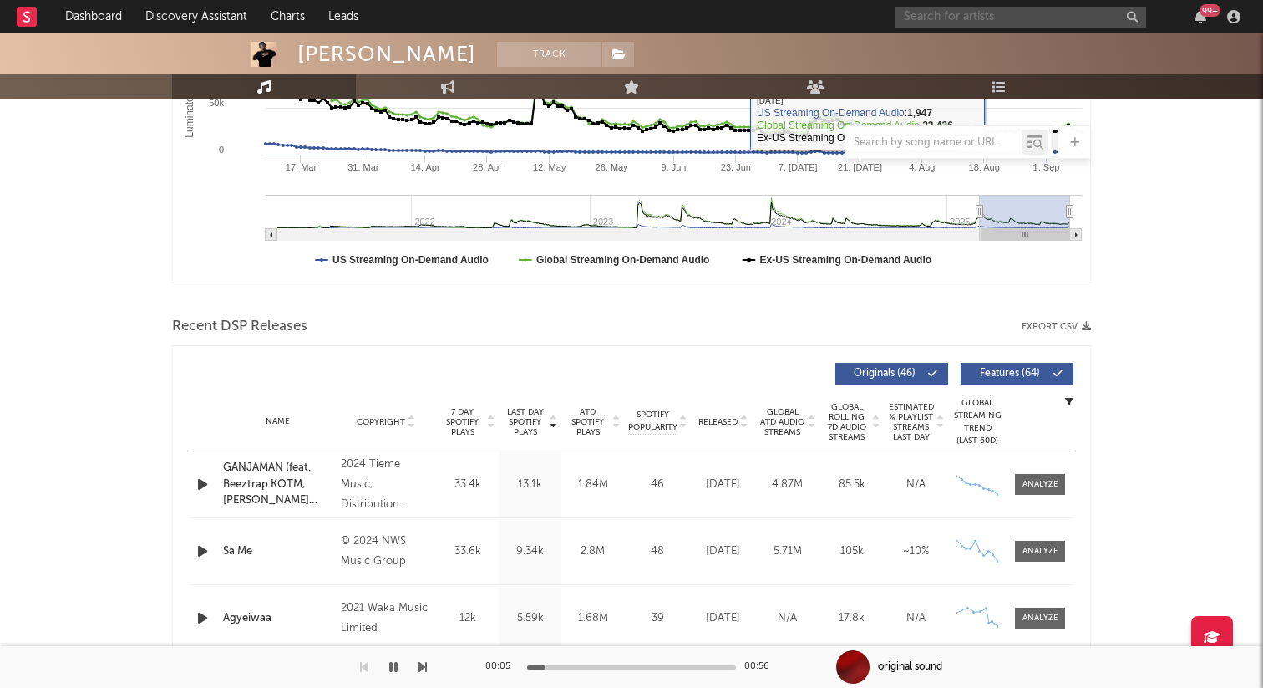
click at [1083, 19] on input "text" at bounding box center [1021, 17] width 251 height 21
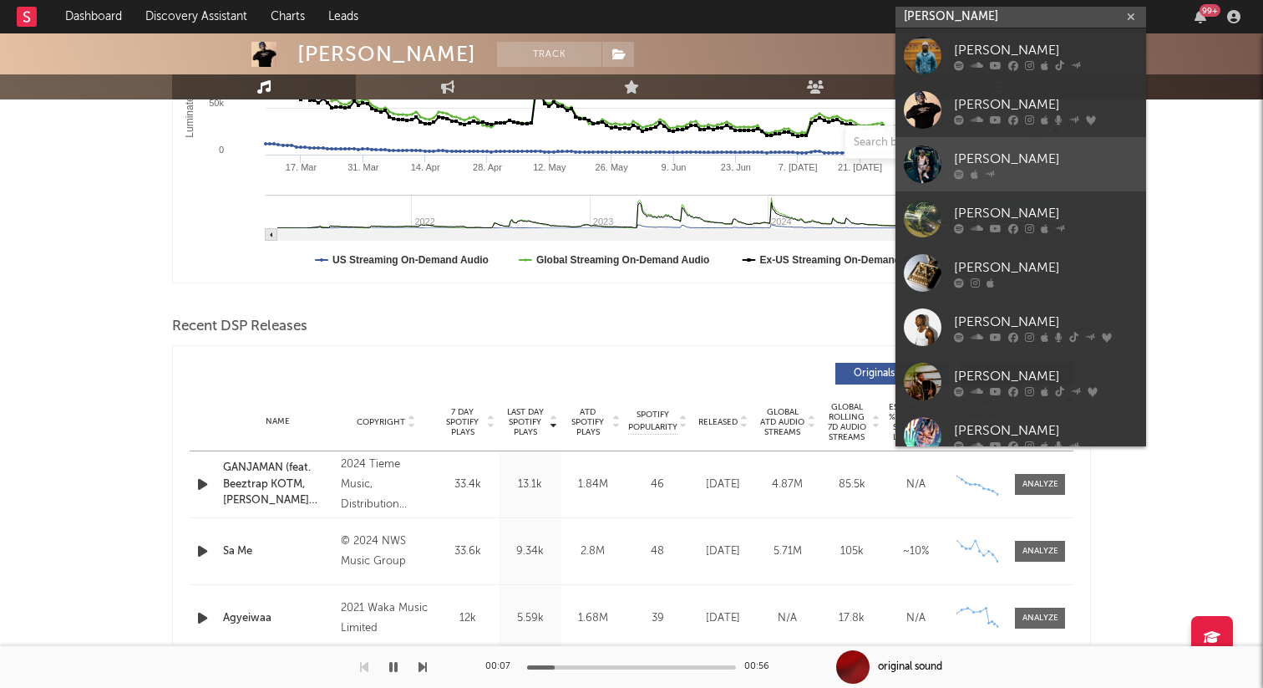
type input "[PERSON_NAME]"
click at [1072, 166] on div "[PERSON_NAME]" at bounding box center [1046, 159] width 184 height 20
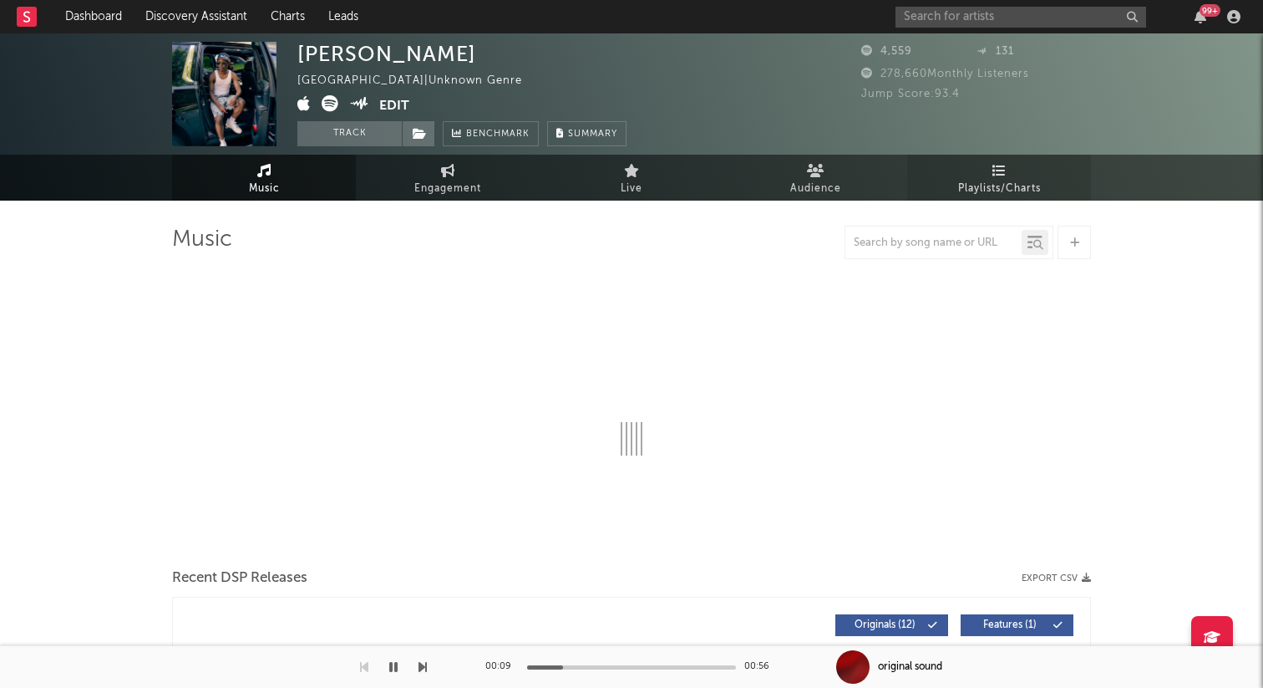
select select "1w"
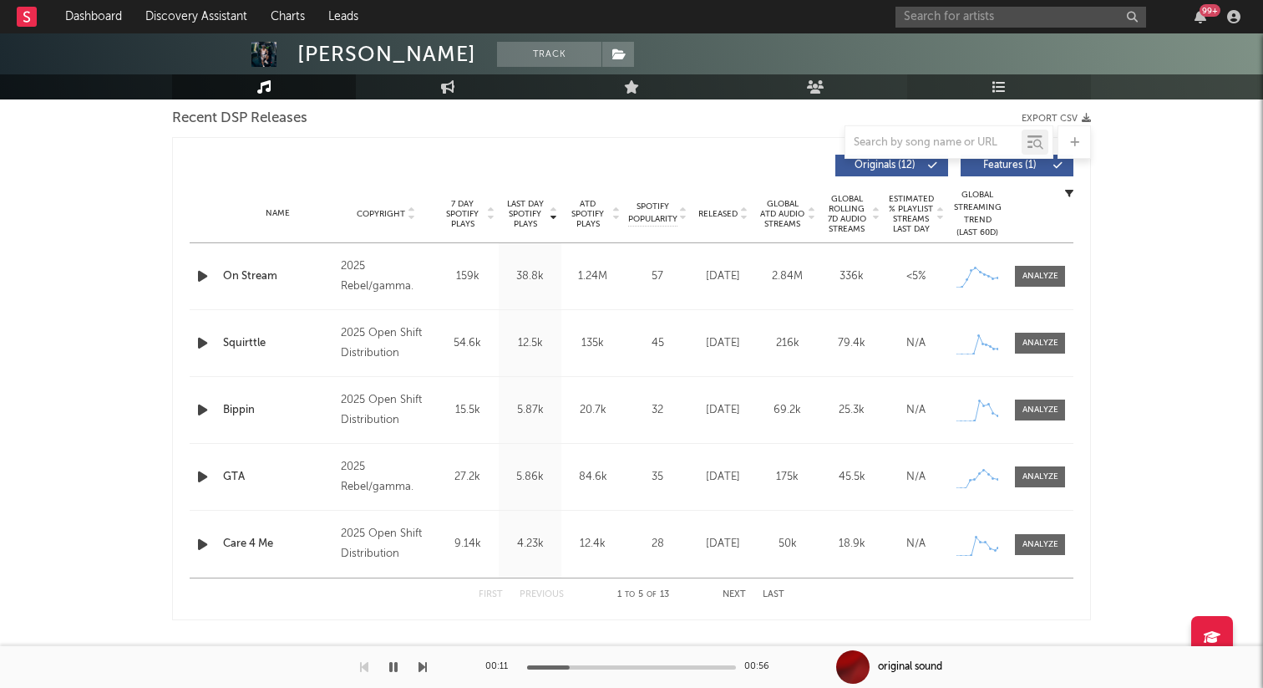
scroll to position [590, 0]
click at [200, 341] on icon "button" at bounding box center [203, 344] width 18 height 21
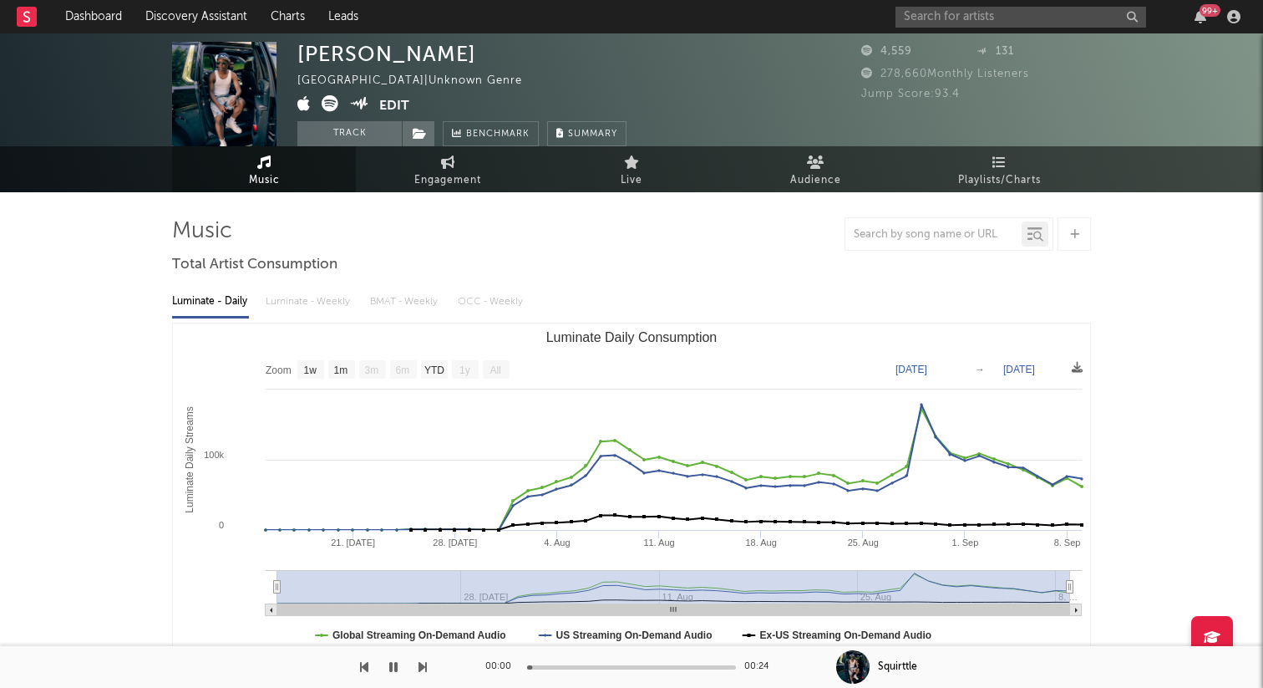
scroll to position [0, 0]
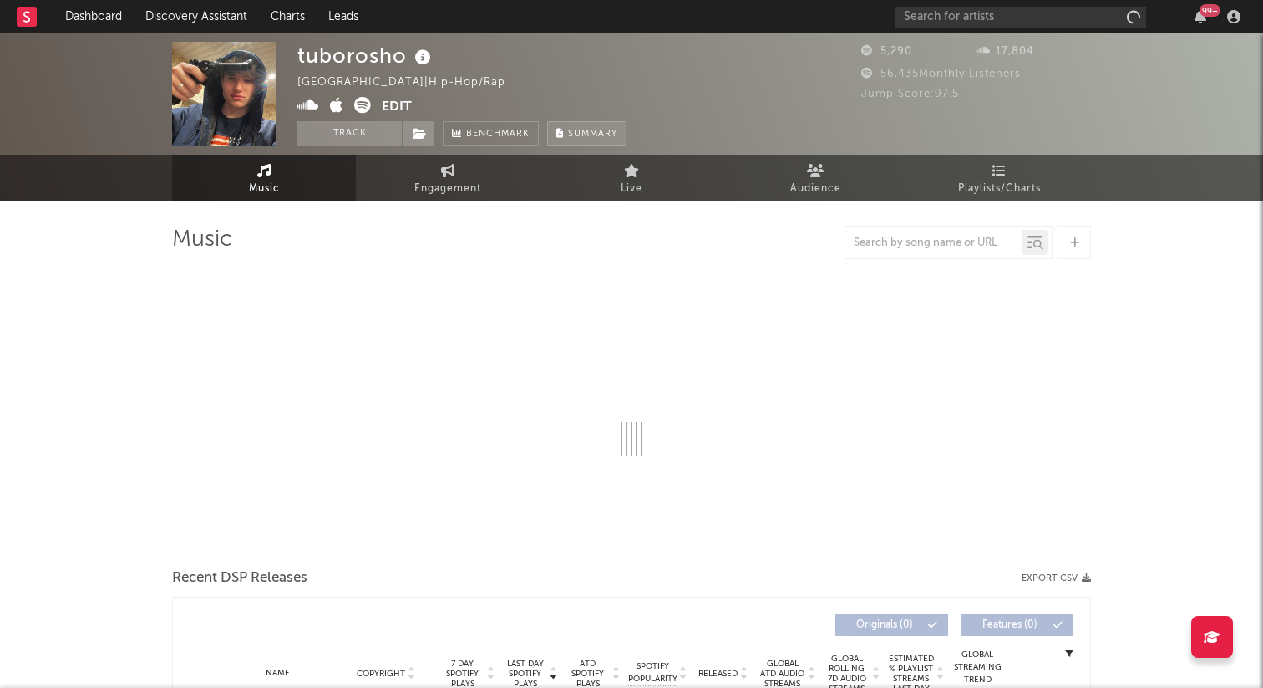
select select "1w"
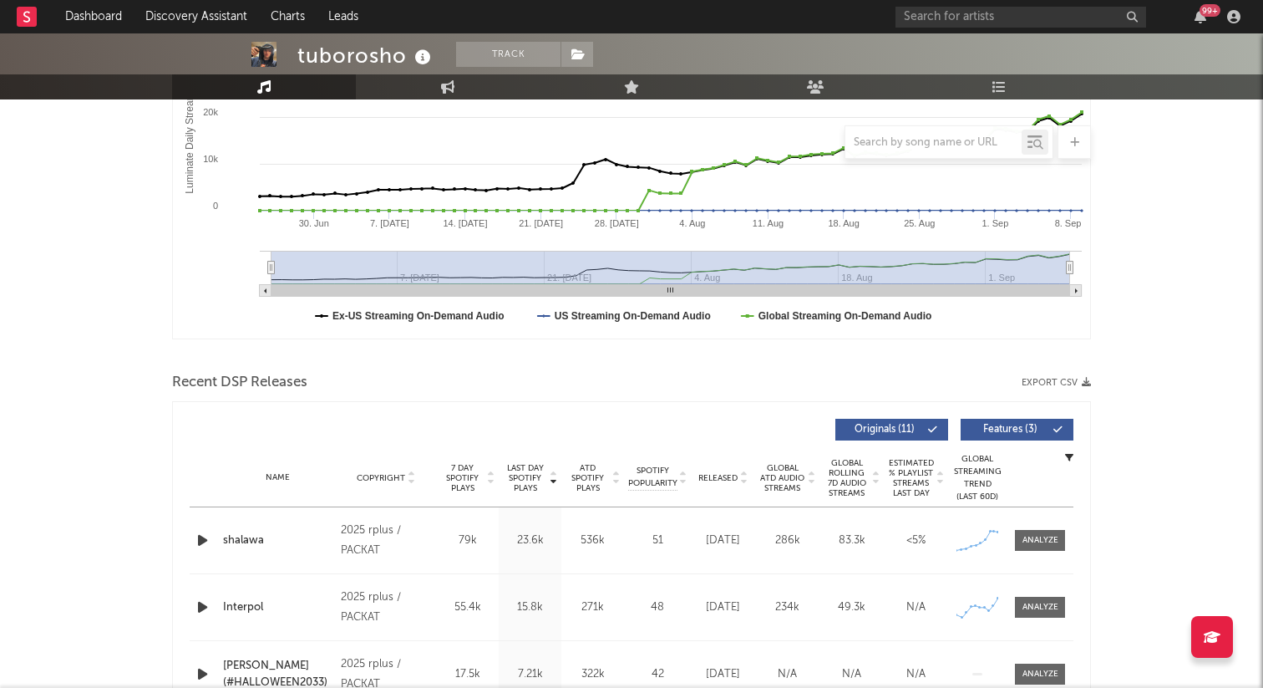
scroll to position [403, 0]
